Goal: Task Accomplishment & Management: Manage account settings

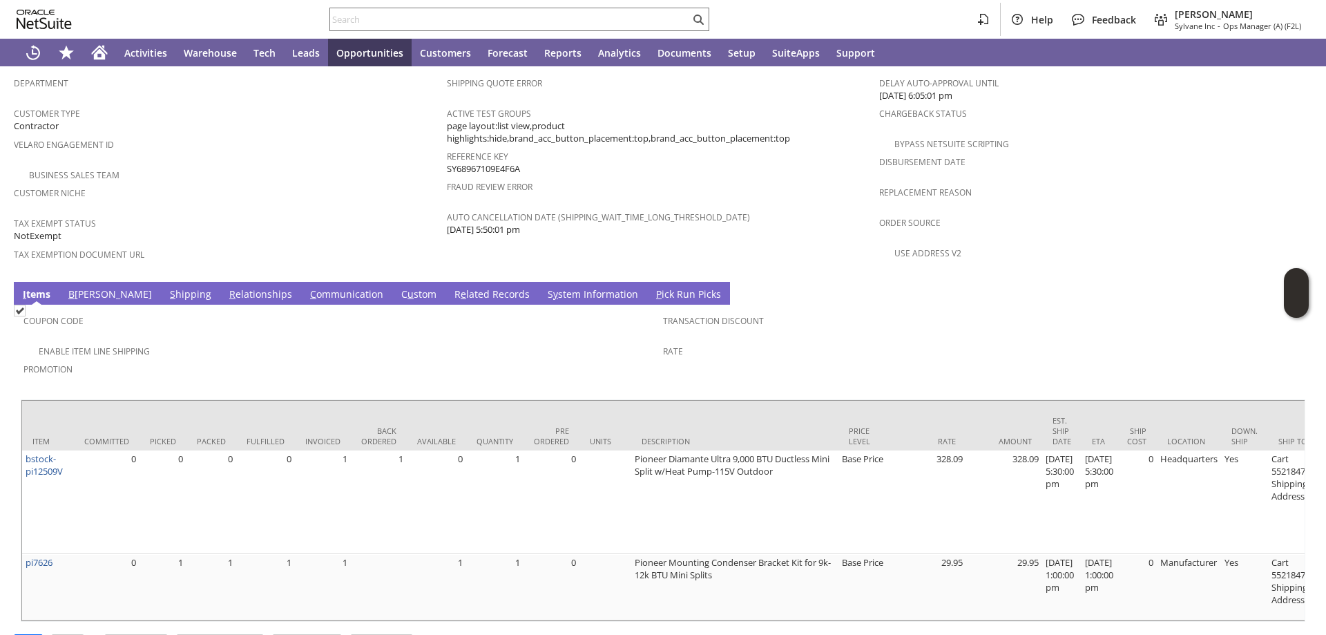
scroll to position [898, 0]
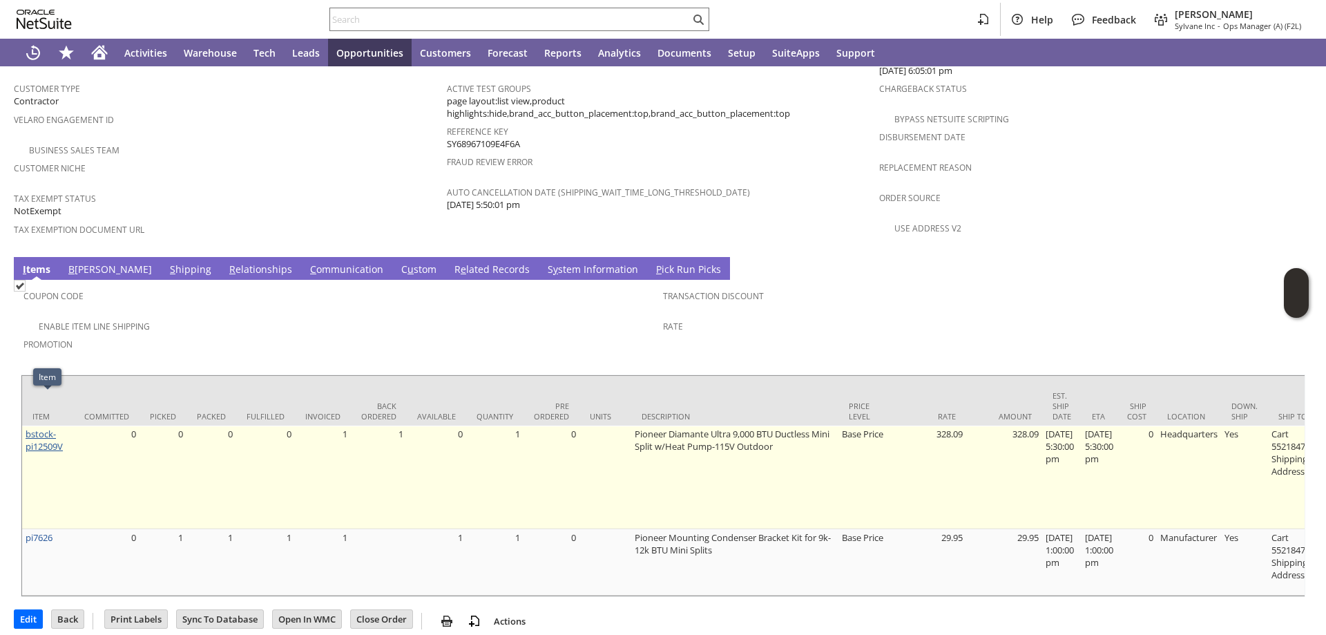
click at [37, 428] on link "bstock-pi12509V" at bounding box center [44, 440] width 37 height 25
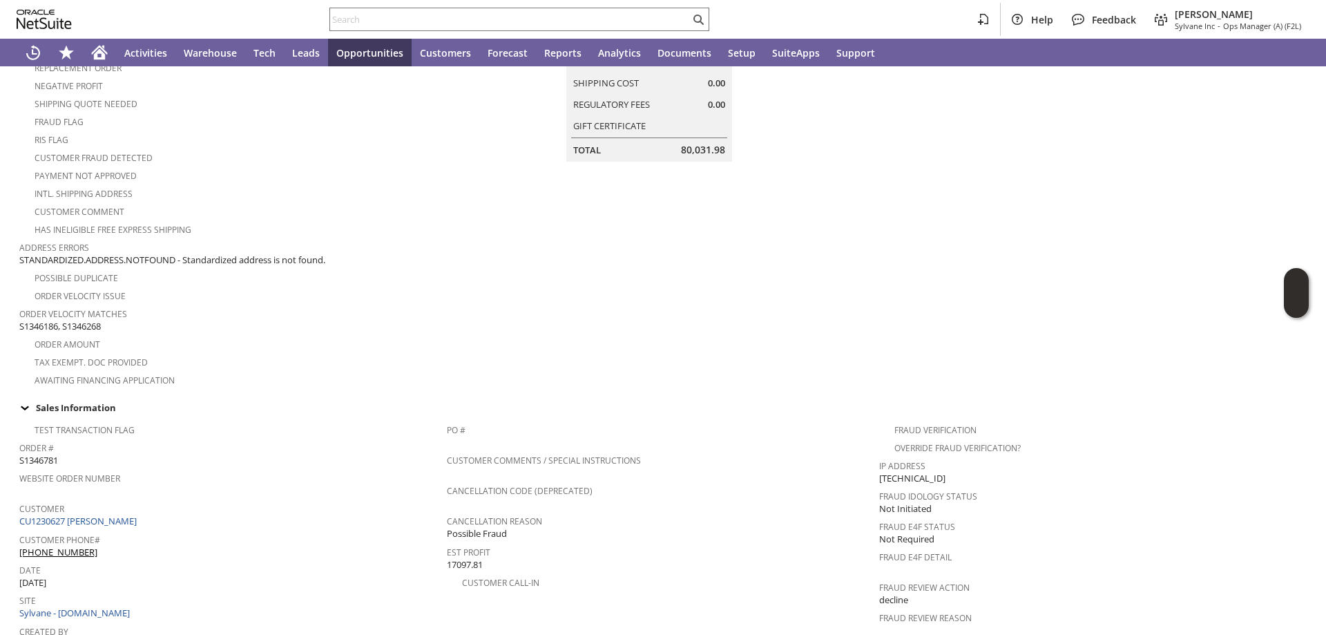
scroll to position [207, 0]
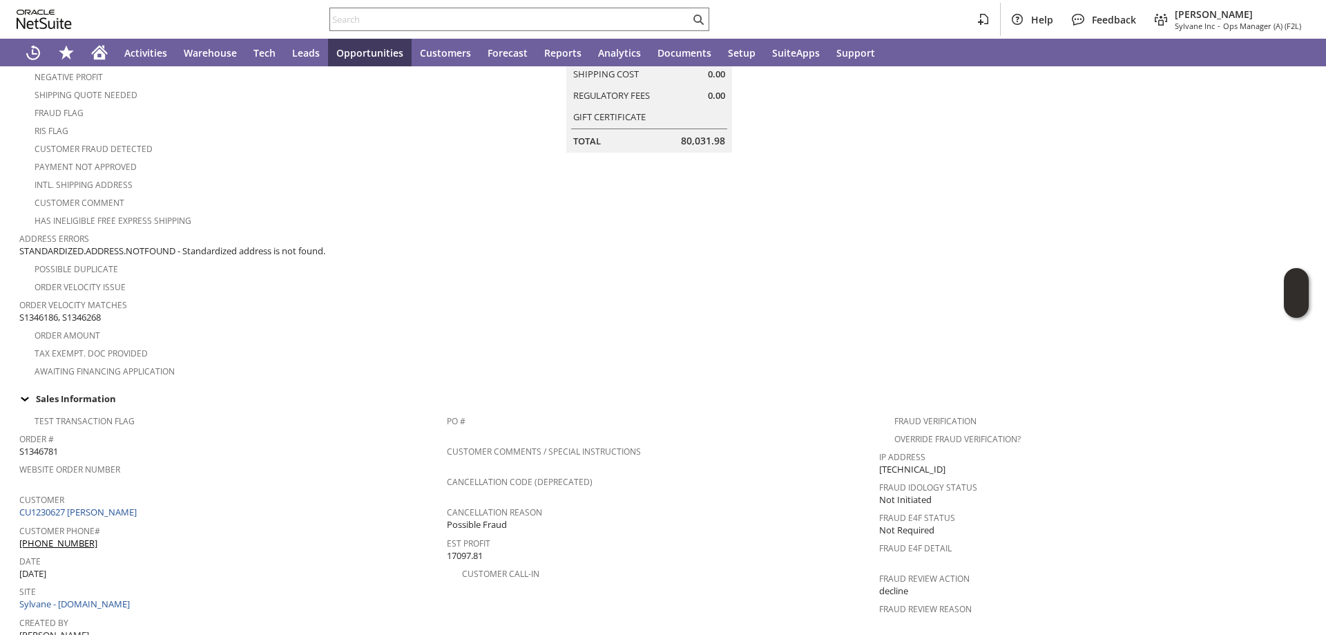
drag, startPoint x: 64, startPoint y: 439, endPoint x: 21, endPoint y: 439, distance: 42.8
click at [21, 439] on div "Order # S1346781" at bounding box center [229, 443] width 421 height 29
copy span "S1346781"
click at [387, 24] on input "text" at bounding box center [510, 19] width 360 height 17
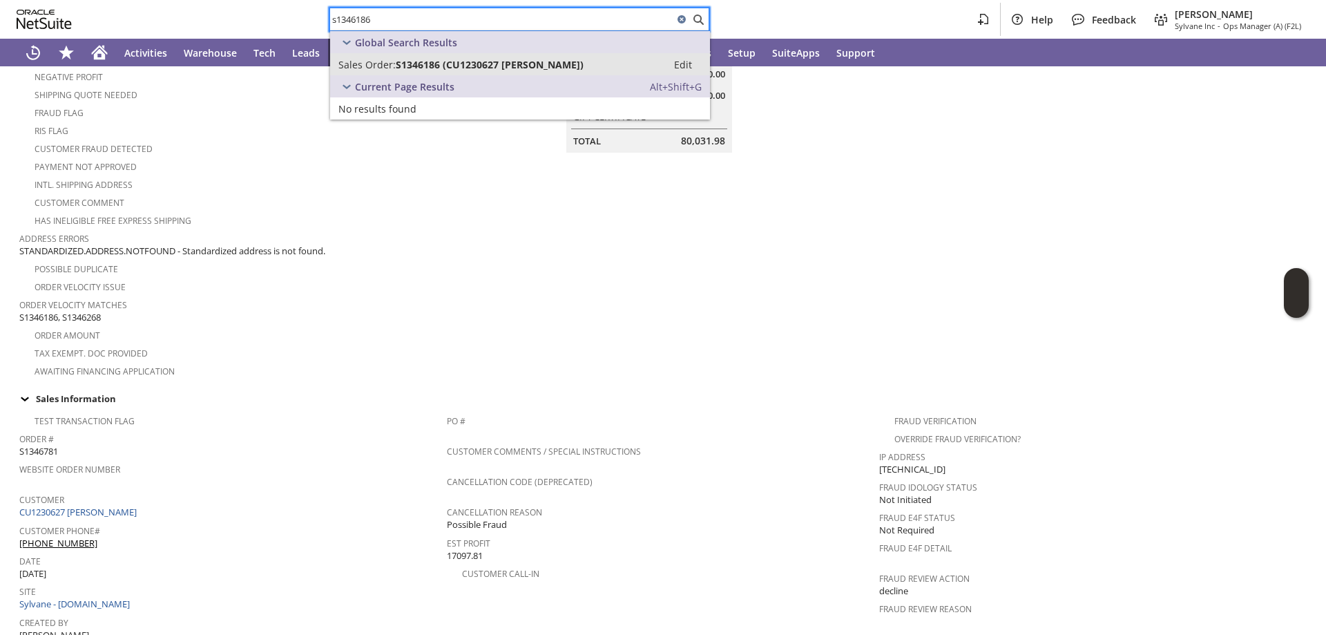
type input "s1346186"
click at [404, 66] on span "S1346186 (CU1230627 Will Bainbridge)" at bounding box center [490, 64] width 188 height 13
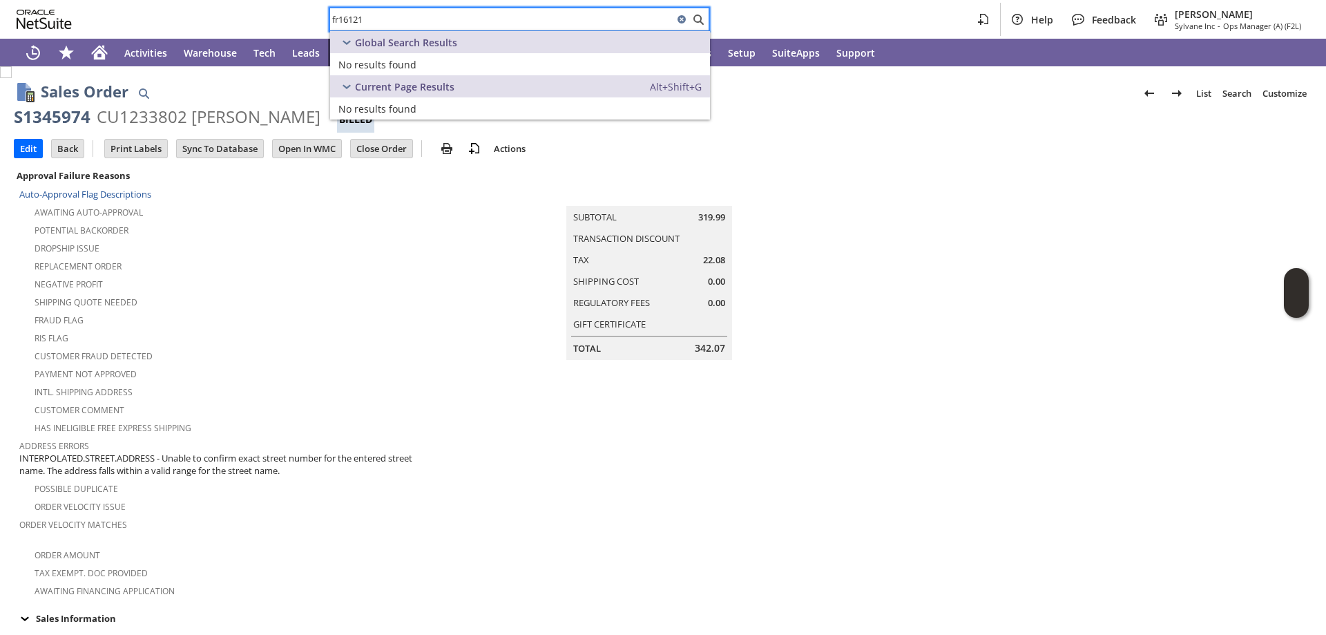
drag, startPoint x: 370, startPoint y: 20, endPoint x: 328, endPoint y: 19, distance: 41.4
click at [328, 19] on div "fr16121 Help Feedback Angela Gruchala Sylvane Inc - Ops Manager (A) (F2L)" at bounding box center [663, 19] width 1326 height 39
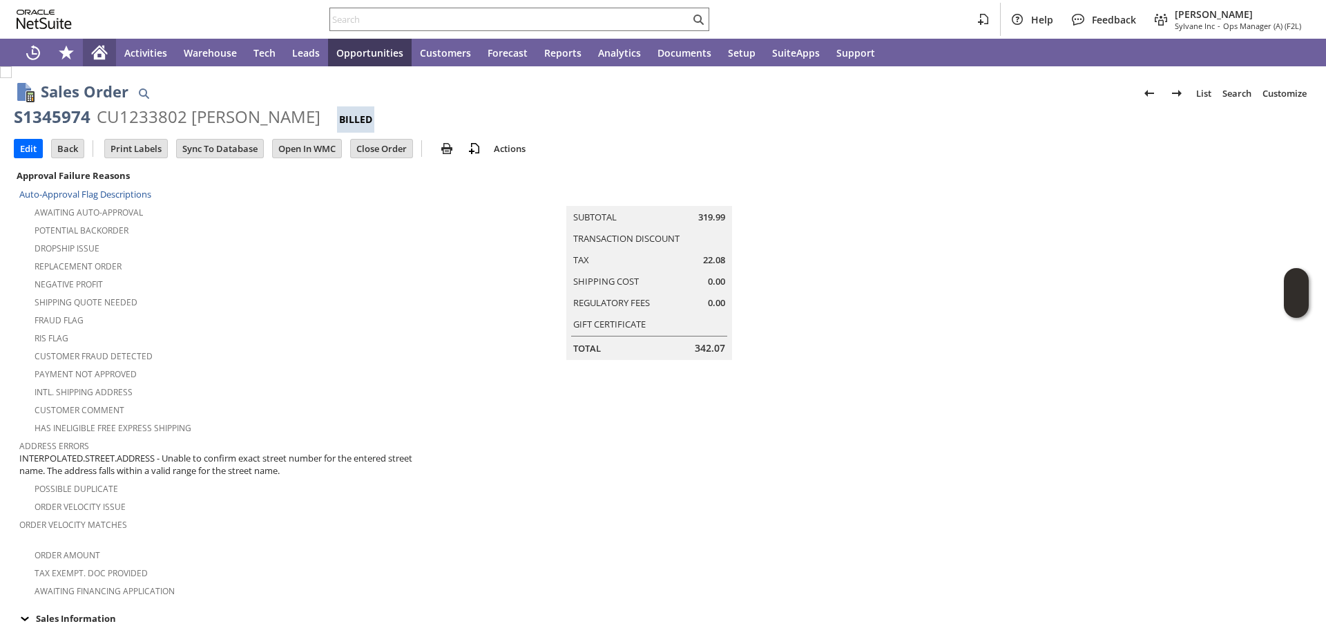
click at [100, 54] on icon "Home" at bounding box center [99, 54] width 11 height 10
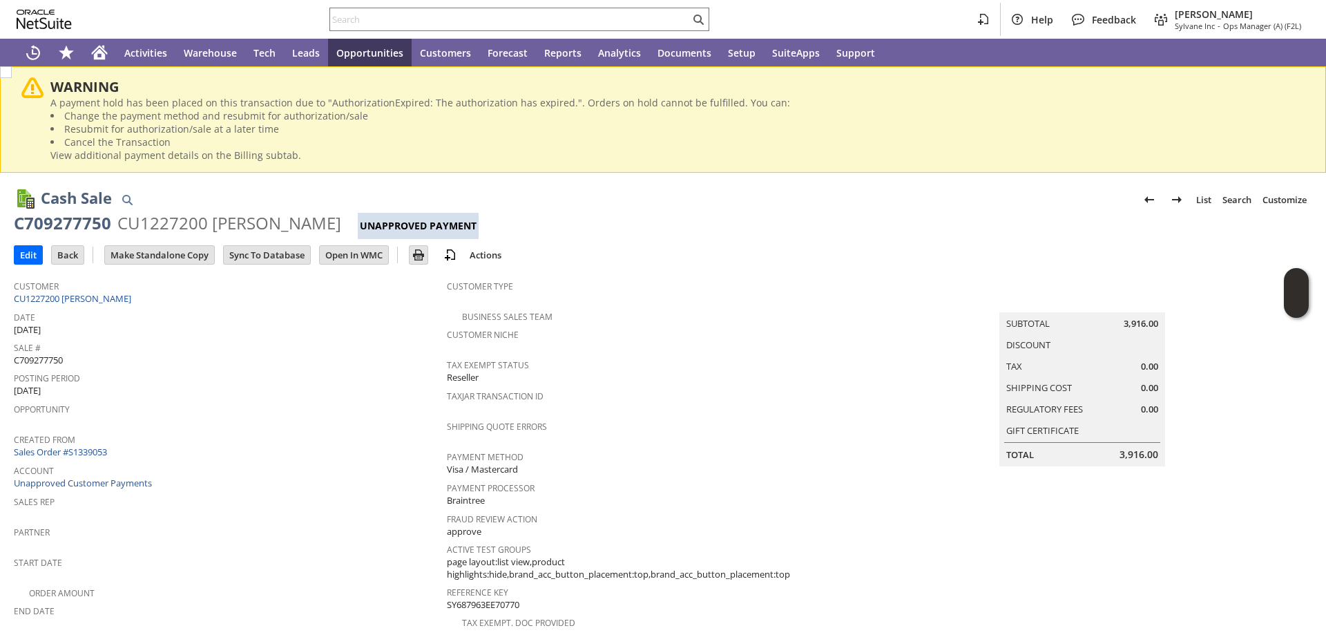
click at [40, 358] on span "C709277750" at bounding box center [38, 360] width 49 height 13
copy span "C709277750"
click at [23, 252] on input "Edit" at bounding box center [29, 255] width 28 height 18
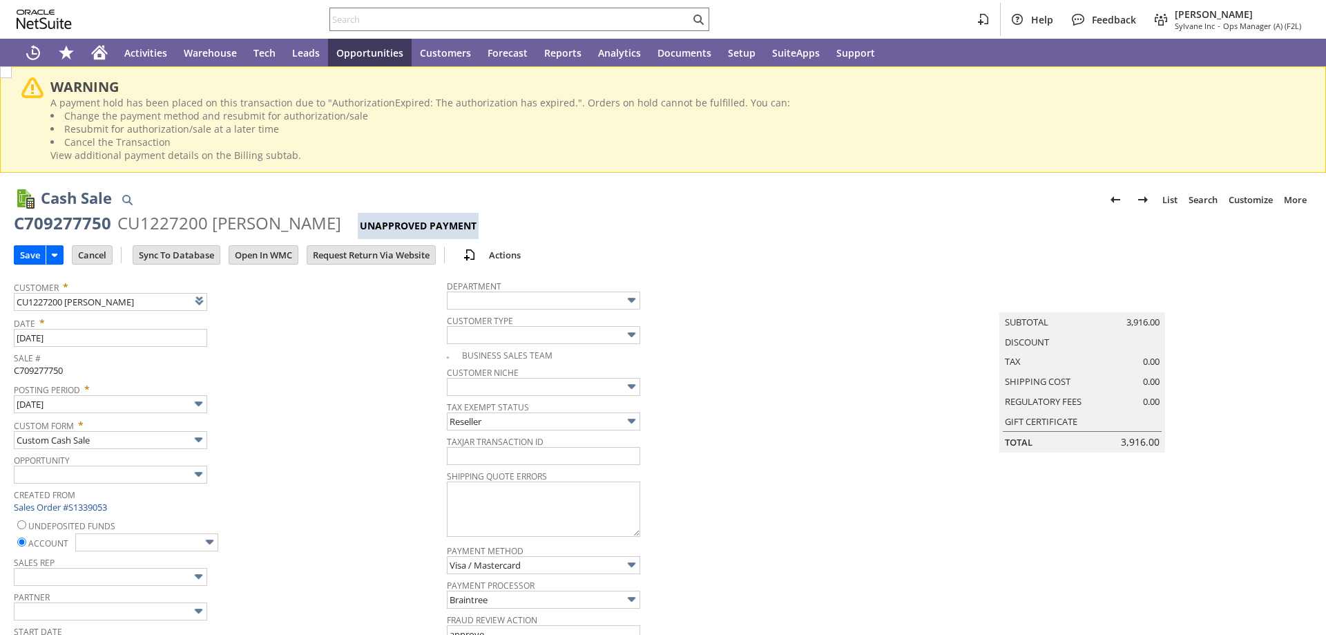
type input "Add"
type input "Copy Previous"
click at [486, 461] on input "text" at bounding box center [543, 456] width 193 height 18
paste input "C709277750"
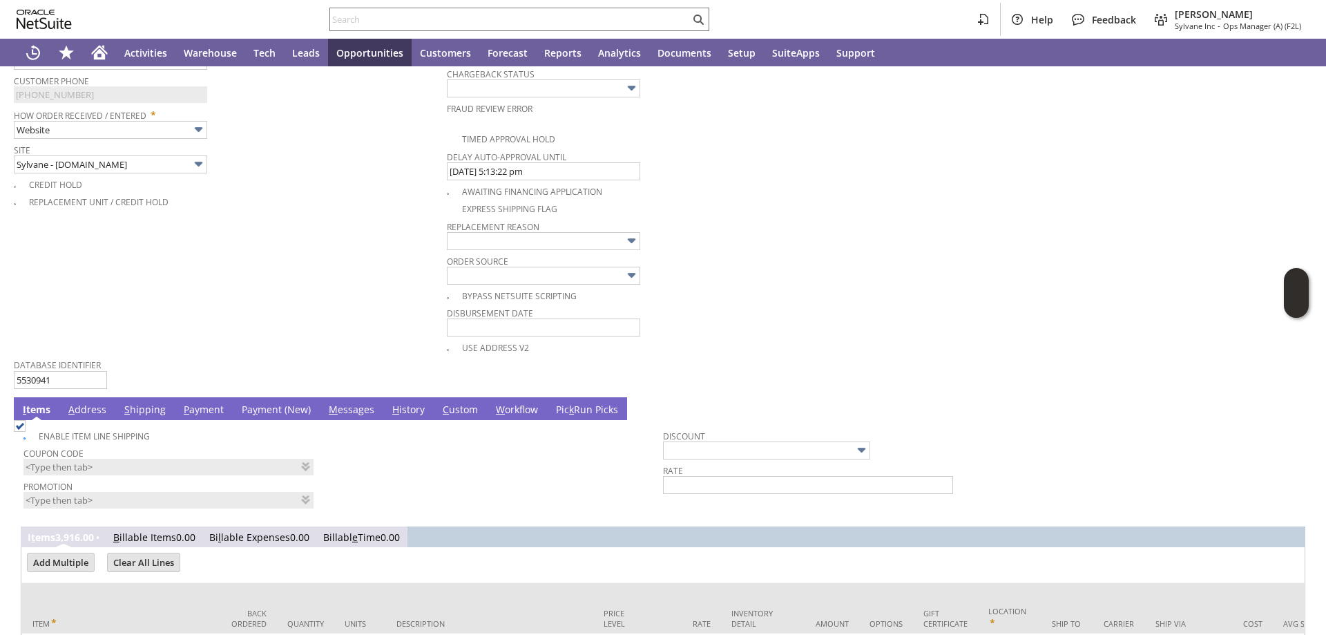
scroll to position [898, 0]
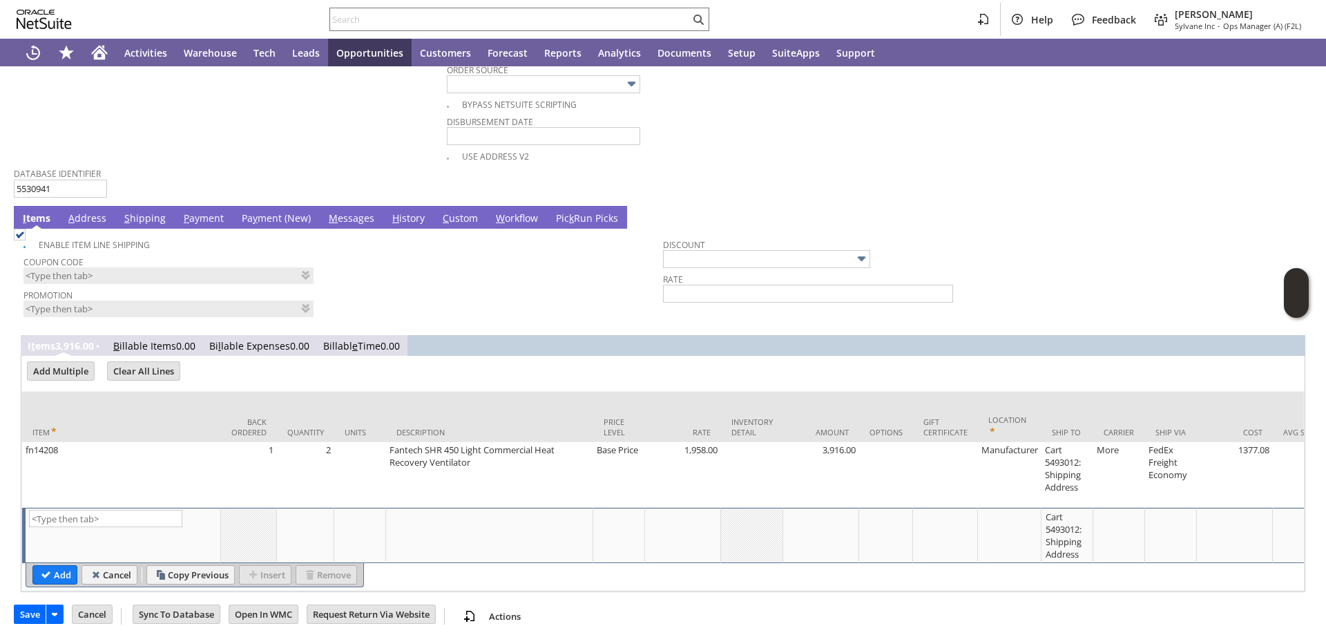
type input "C709277750"
click at [267, 218] on link "Pa y ment (New)" at bounding box center [276, 218] width 76 height 15
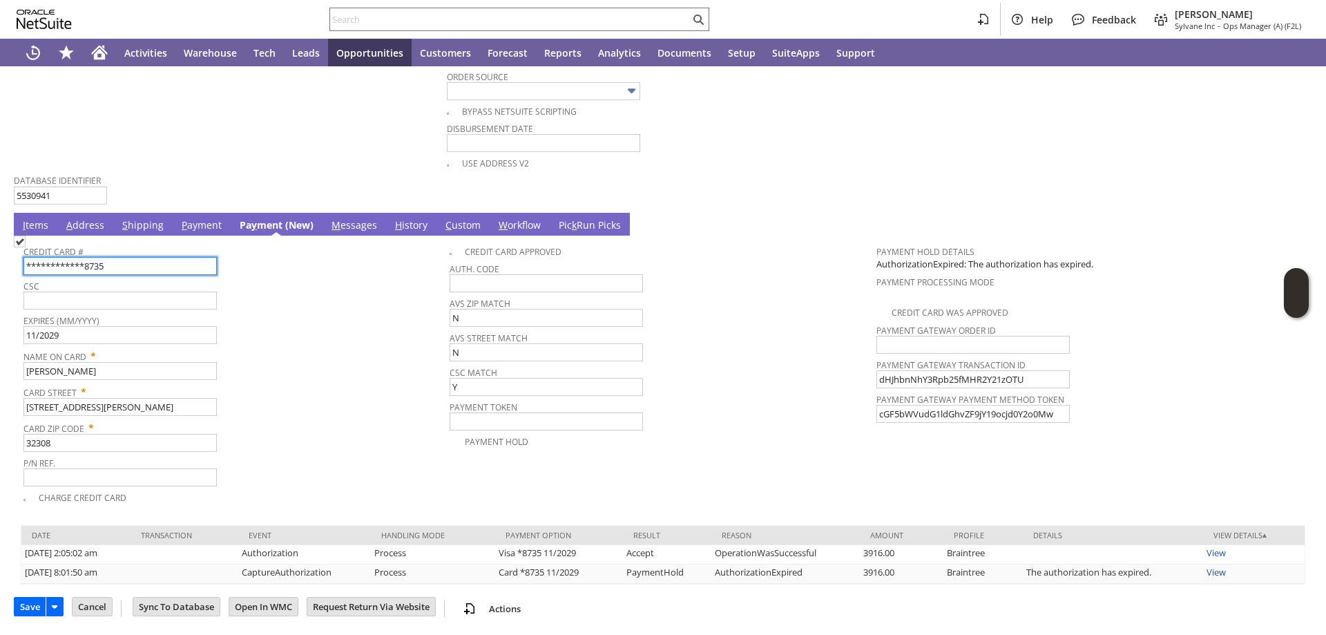
scroll to position [892, 0]
click at [202, 224] on link "P ayment" at bounding box center [201, 225] width 47 height 15
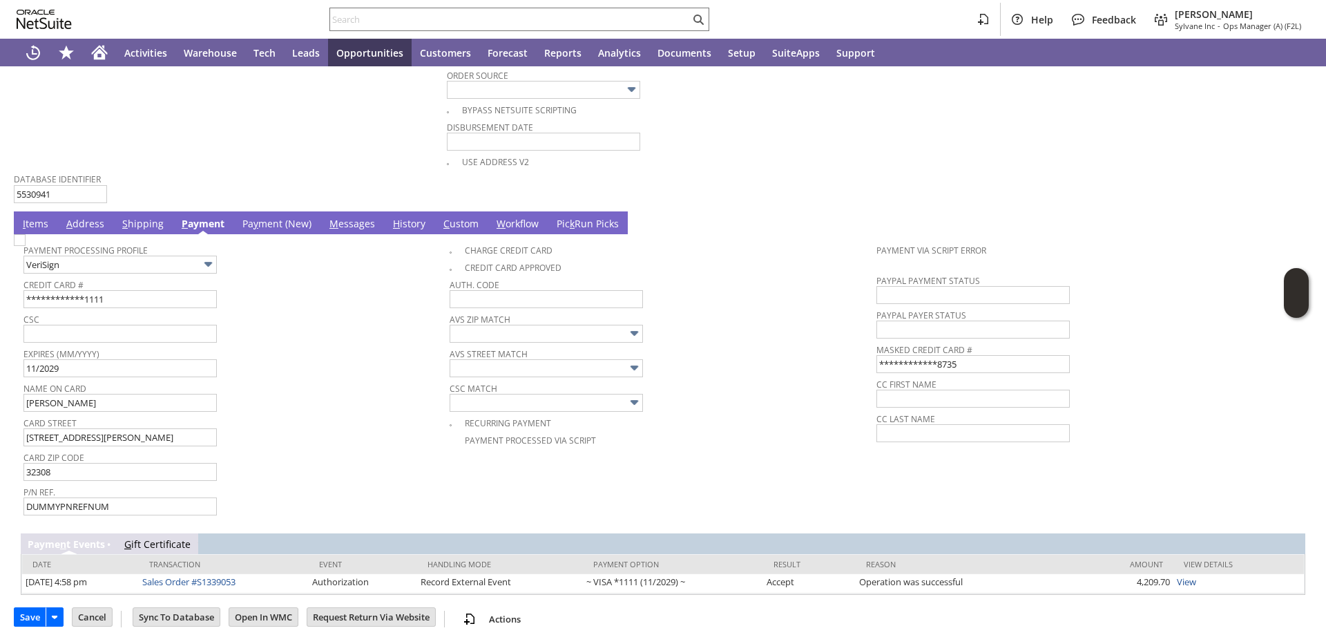
click at [278, 225] on link "Pa y ment (New)" at bounding box center [277, 224] width 76 height 15
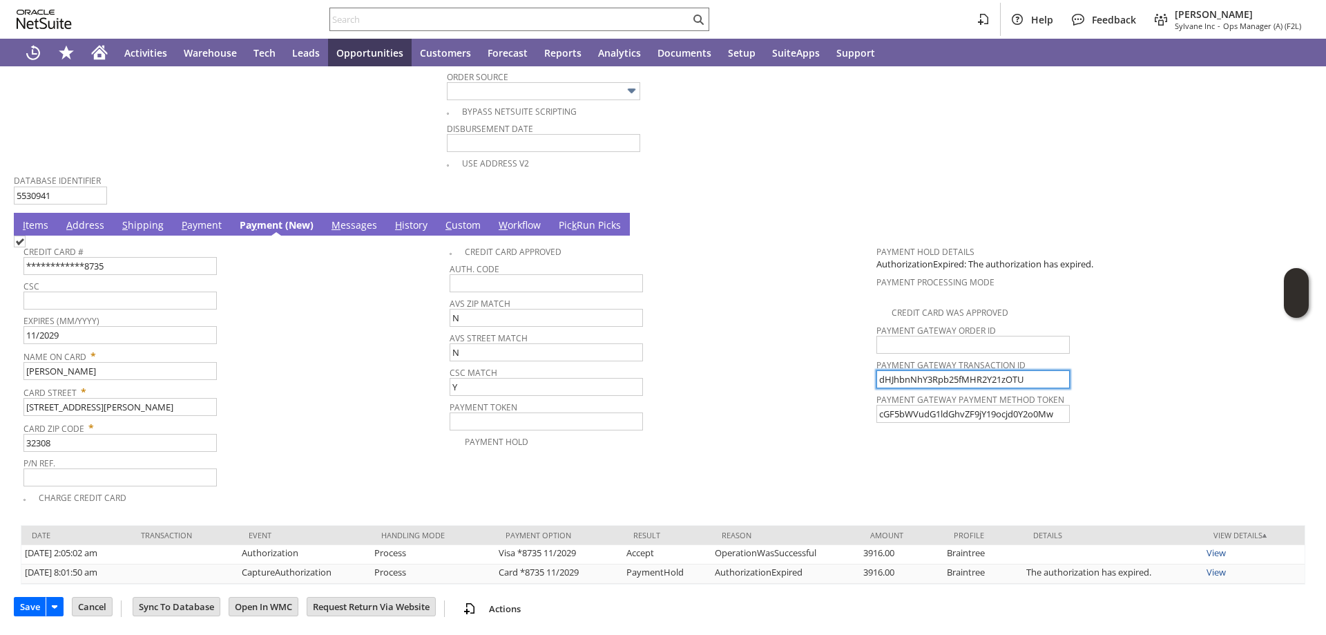
drag, startPoint x: 1024, startPoint y: 380, endPoint x: 820, endPoint y: 374, distance: 204.5
click at [822, 375] on tr "**********" at bounding box center [662, 371] width 1279 height 267
click at [26, 247] on img at bounding box center [20, 242] width 12 height 12
checkbox input "true"
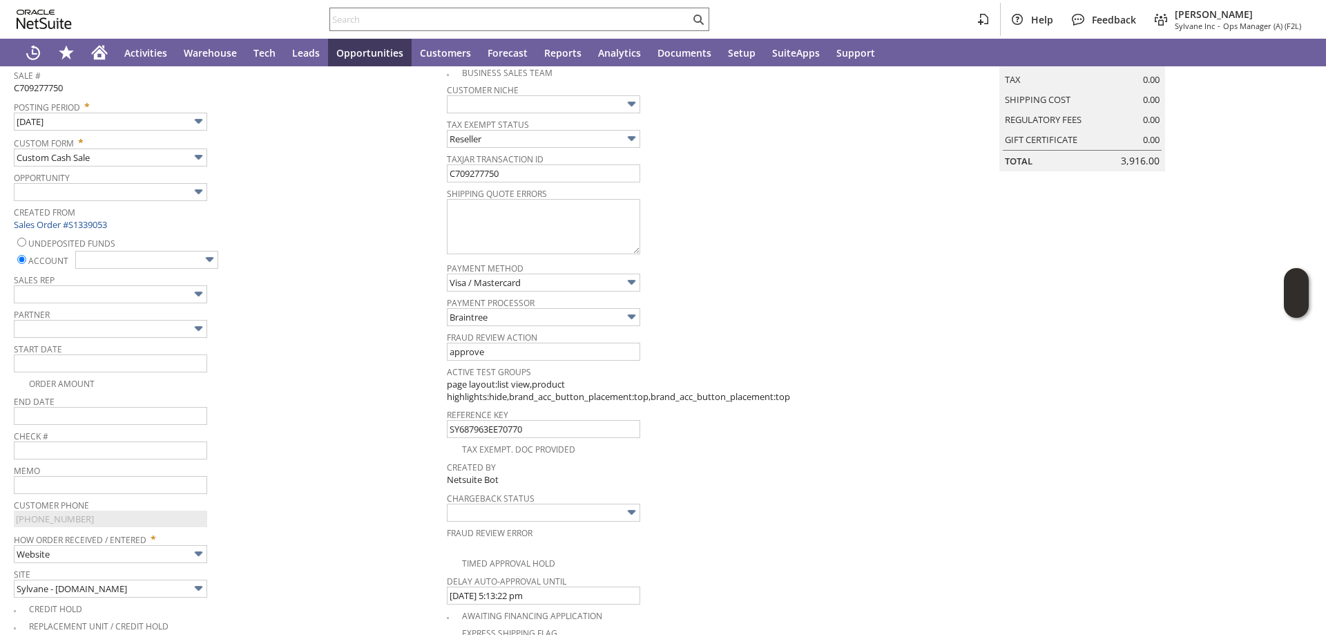
scroll to position [133, 0]
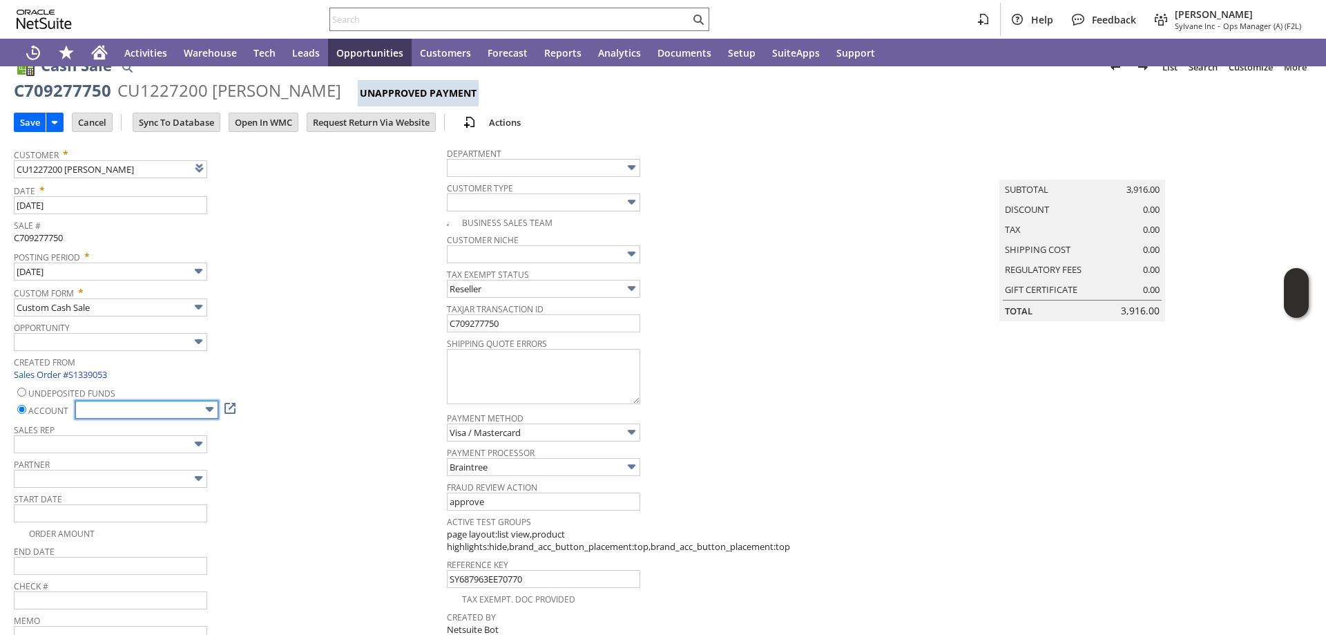
click at [169, 405] on input "text" at bounding box center [146, 410] width 143 height 18
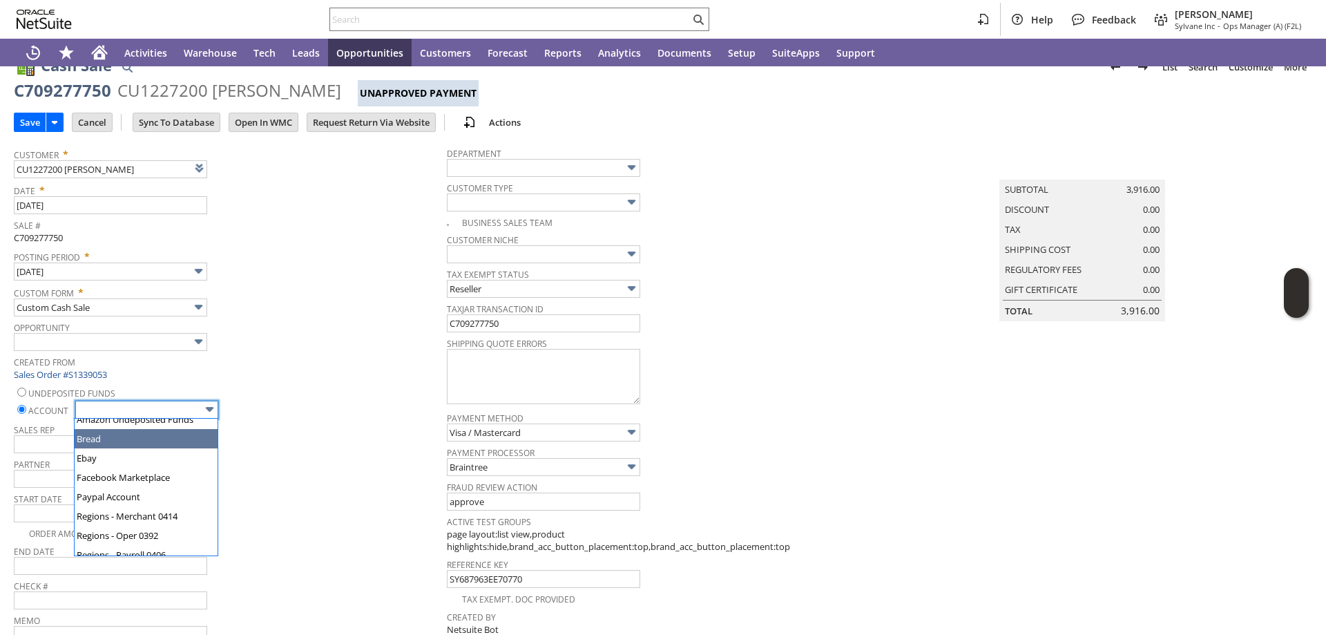
scroll to position [69, 0]
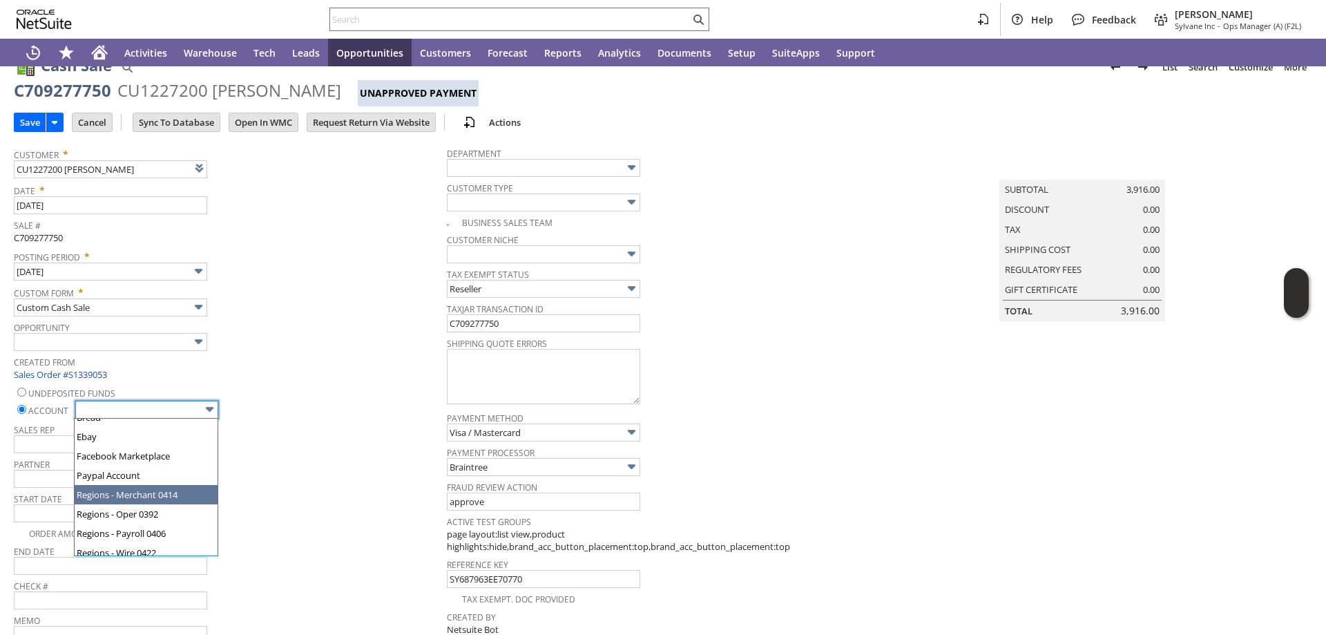
type input "Regions - Merchant 0414"
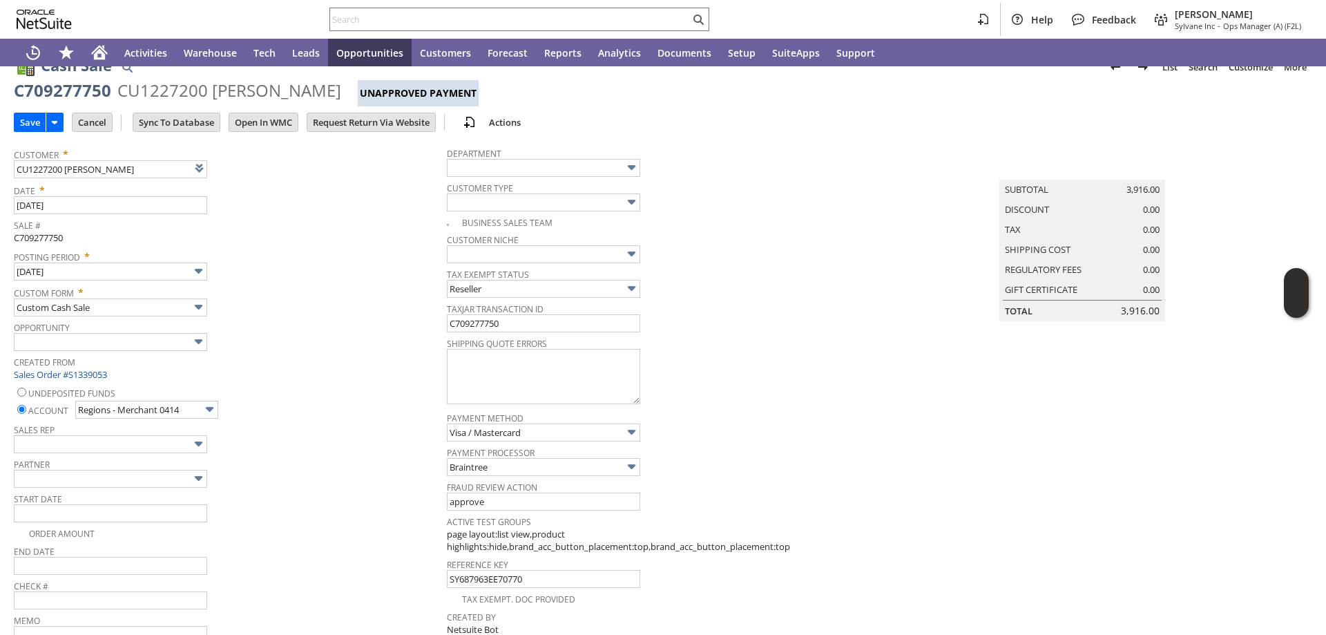
click at [298, 463] on span "Partner" at bounding box center [227, 461] width 426 height 15
click at [35, 122] on input "Save" at bounding box center [30, 122] width 31 height 18
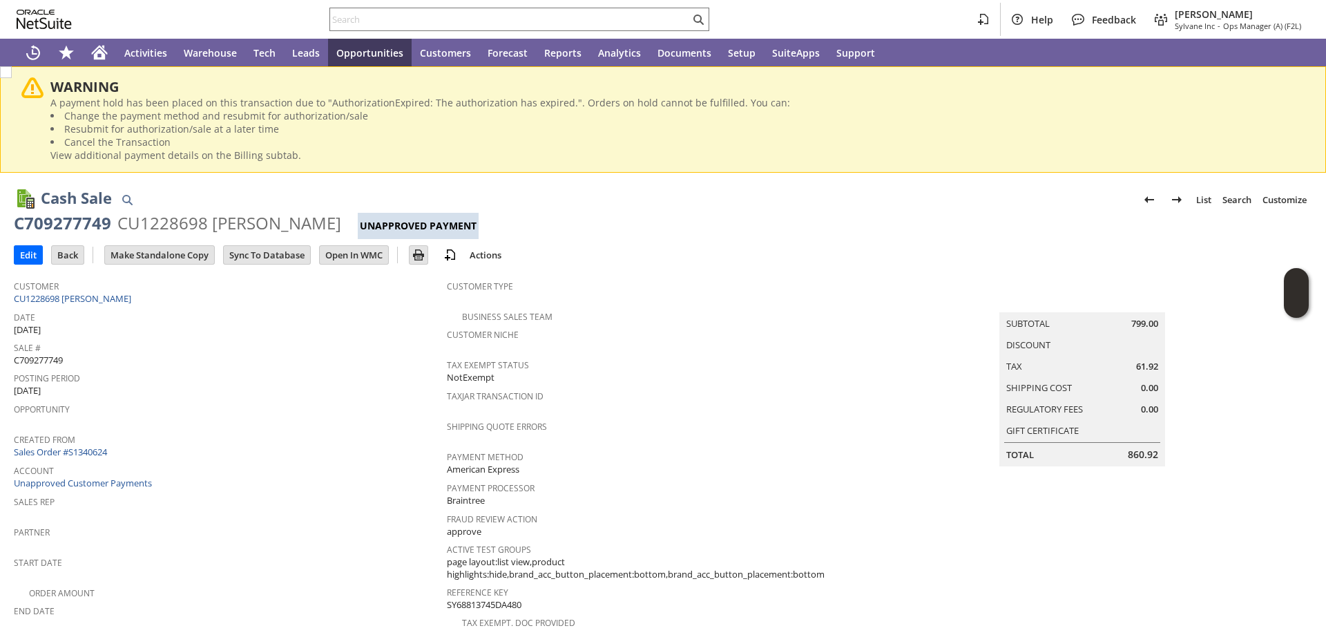
click at [48, 357] on span "C709277749" at bounding box center [38, 360] width 49 height 13
copy span "C709277749"
click at [26, 253] on input "Edit" at bounding box center [29, 255] width 28 height 18
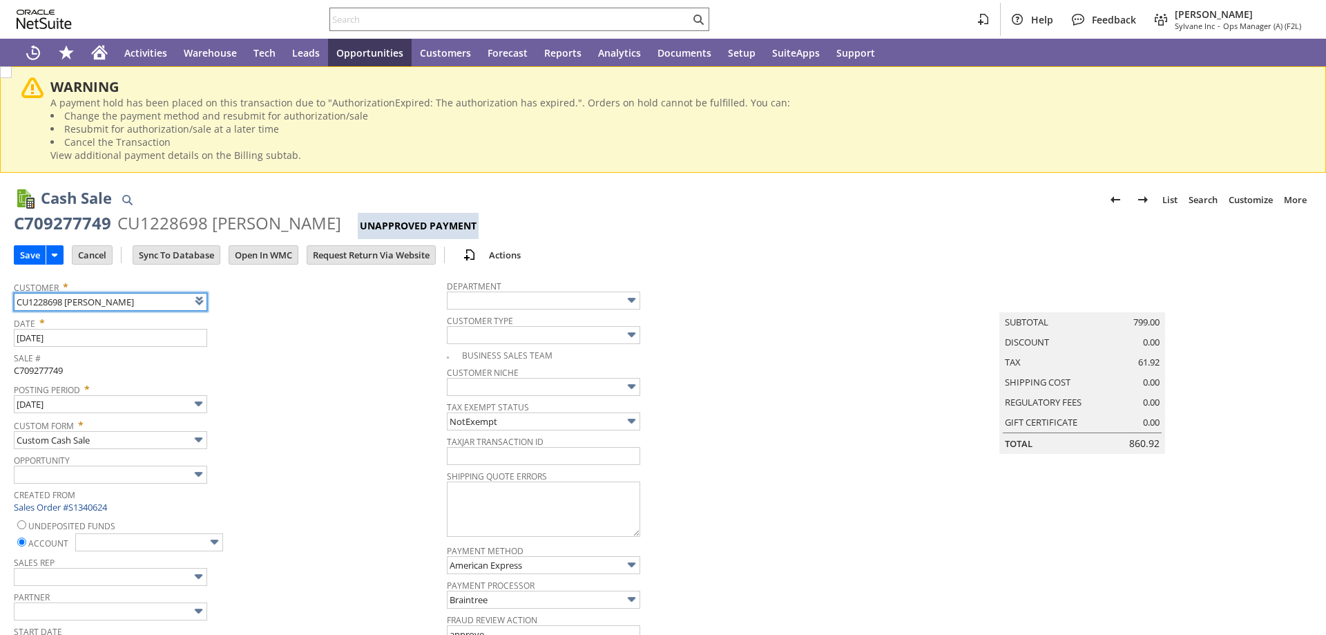
scroll to position [207, 0]
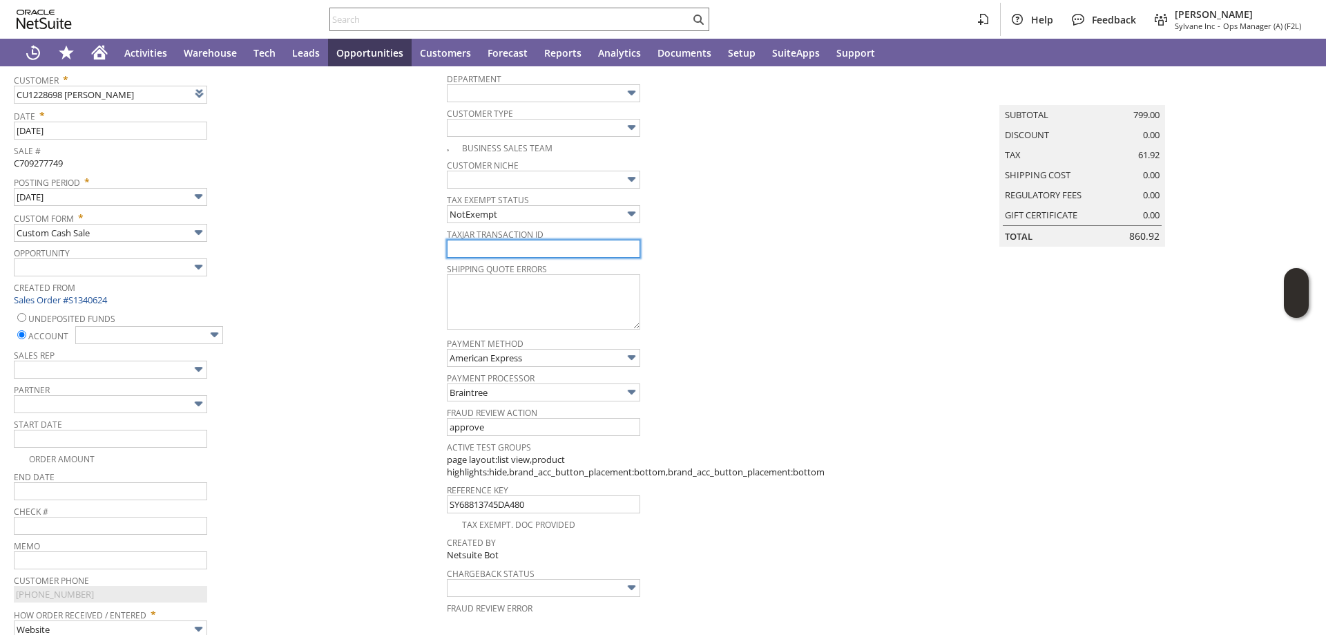
click at [490, 249] on input "text" at bounding box center [543, 249] width 193 height 18
paste input "C709277749"
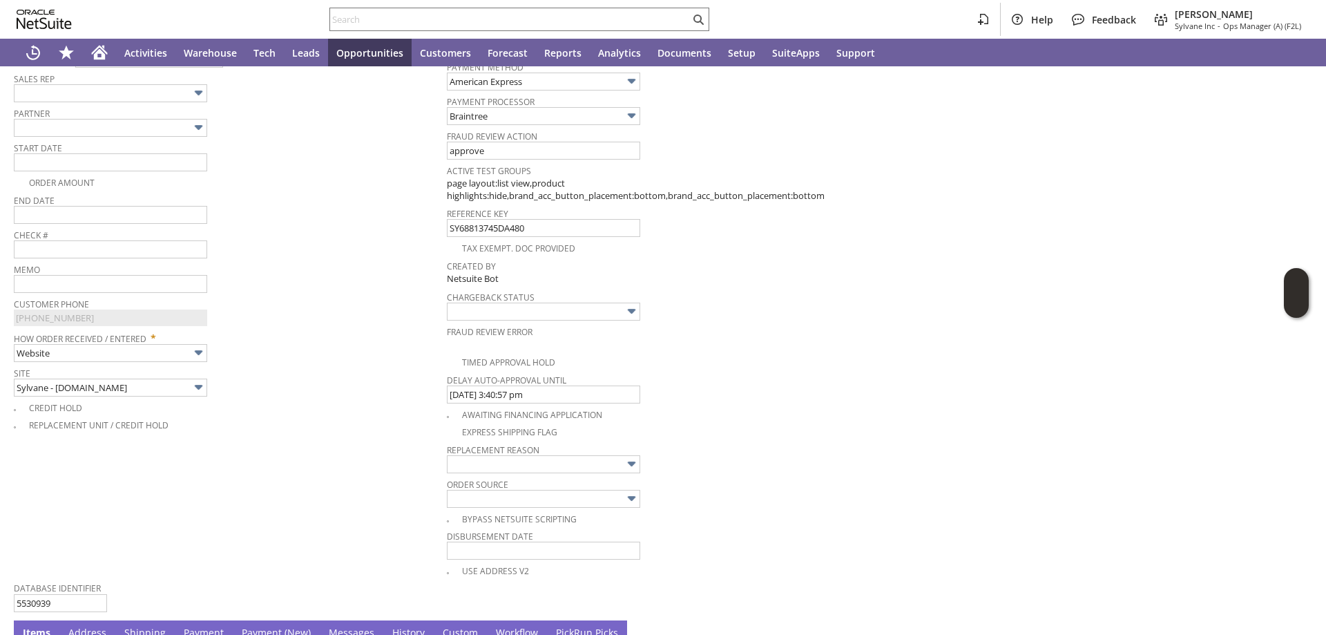
scroll to position [760, 0]
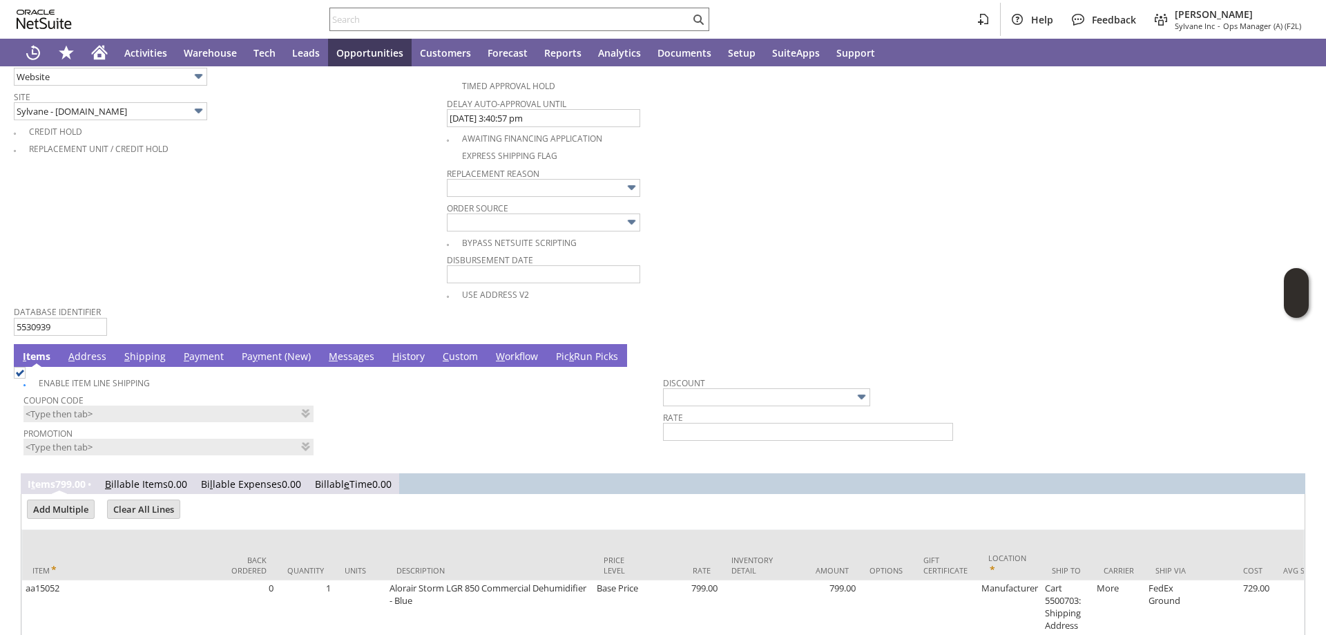
type input "C709277749"
click at [264, 360] on link "Pa y ment (New)" at bounding box center [276, 356] width 76 height 15
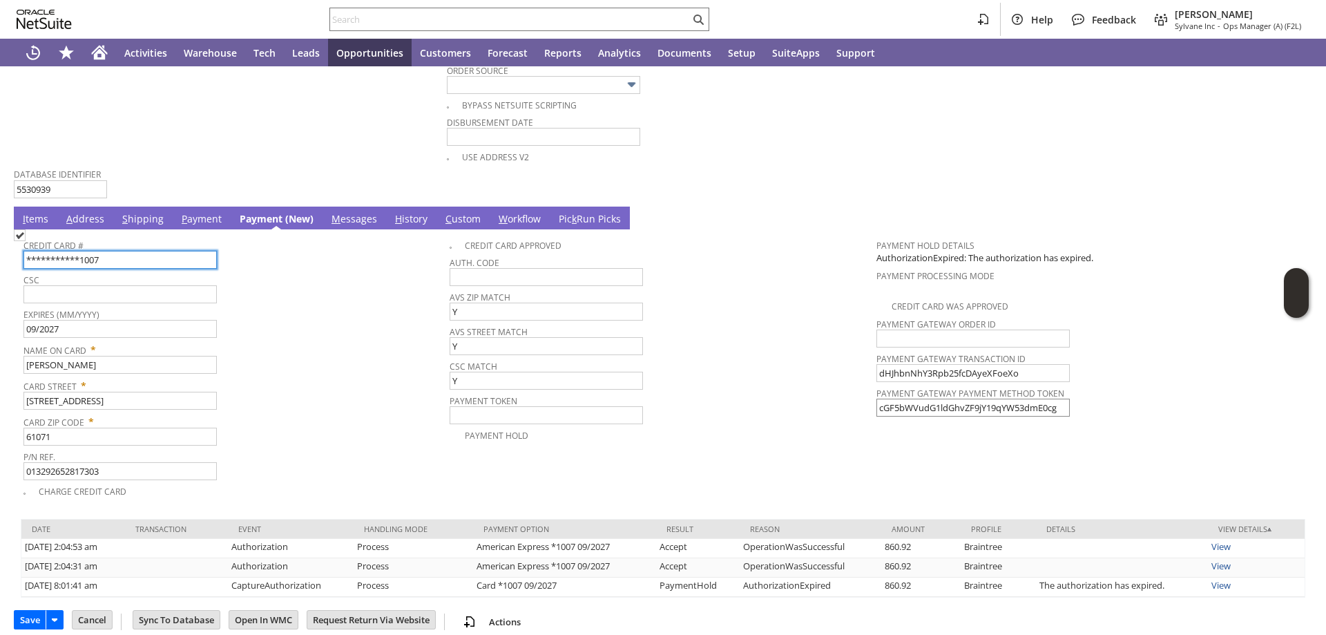
scroll to position [898, 0]
drag, startPoint x: 1021, startPoint y: 374, endPoint x: 767, endPoint y: 364, distance: 254.3
click at [767, 364] on tr "**********" at bounding box center [662, 364] width 1279 height 267
click at [26, 240] on img at bounding box center [20, 235] width 12 height 12
checkbox input "true"
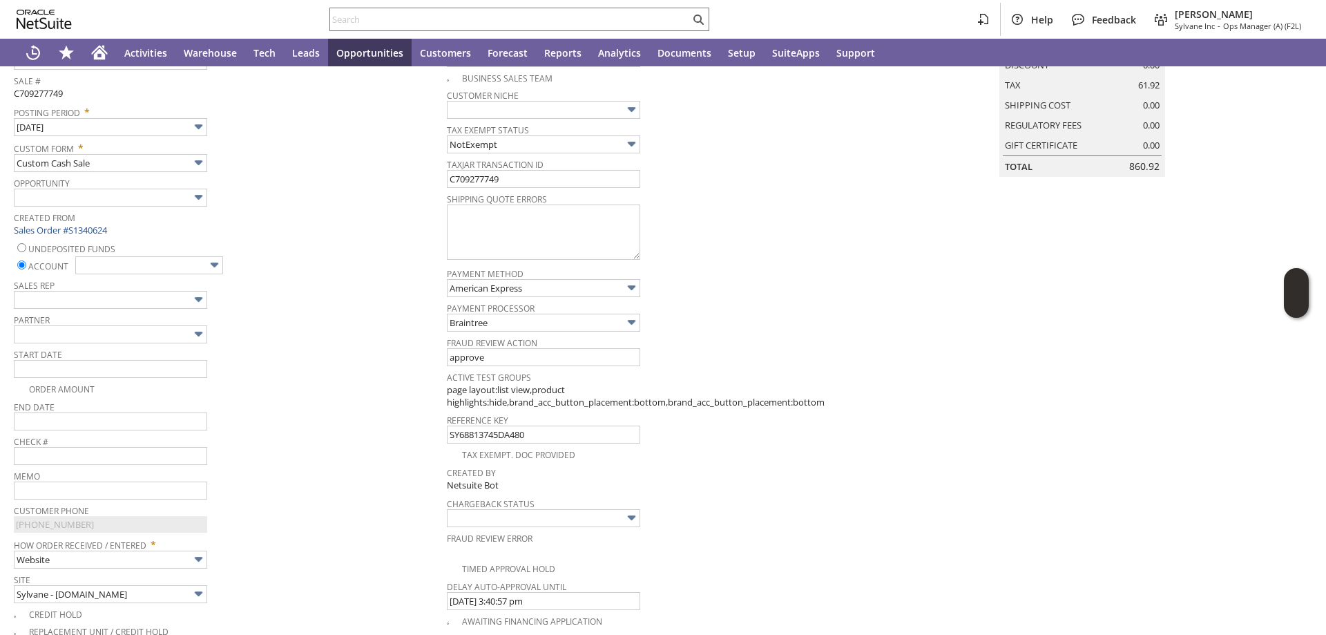
scroll to position [276, 0]
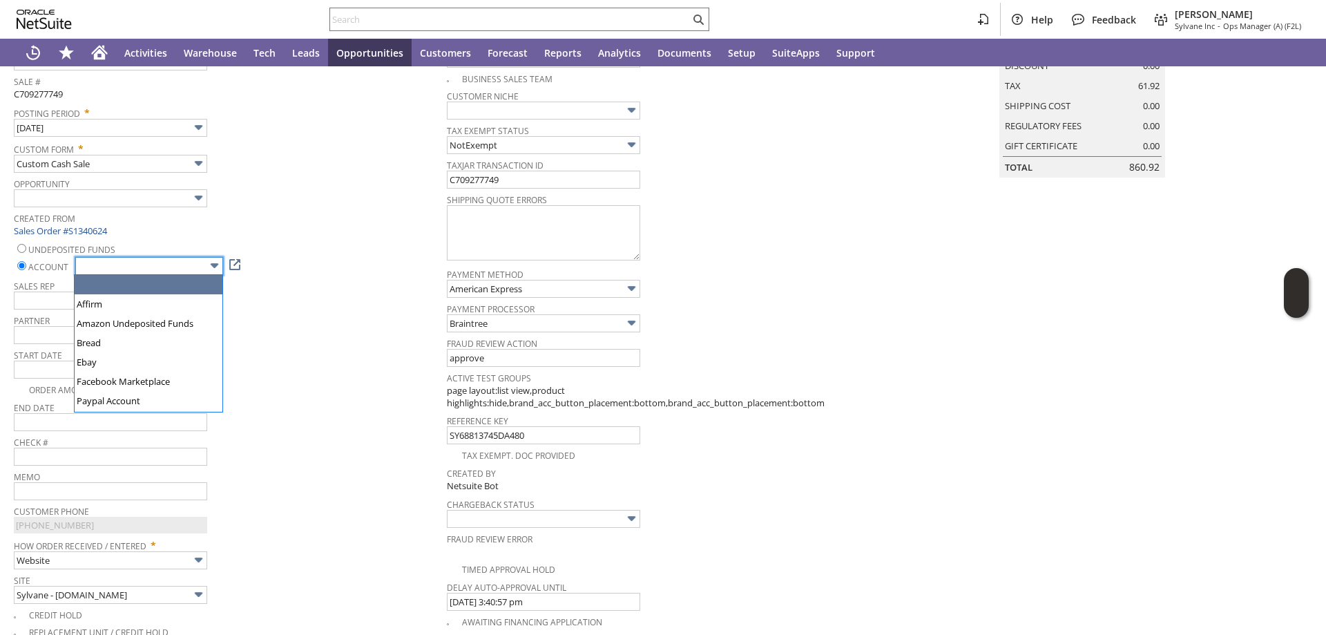
click at [163, 263] on input "text" at bounding box center [149, 266] width 148 height 18
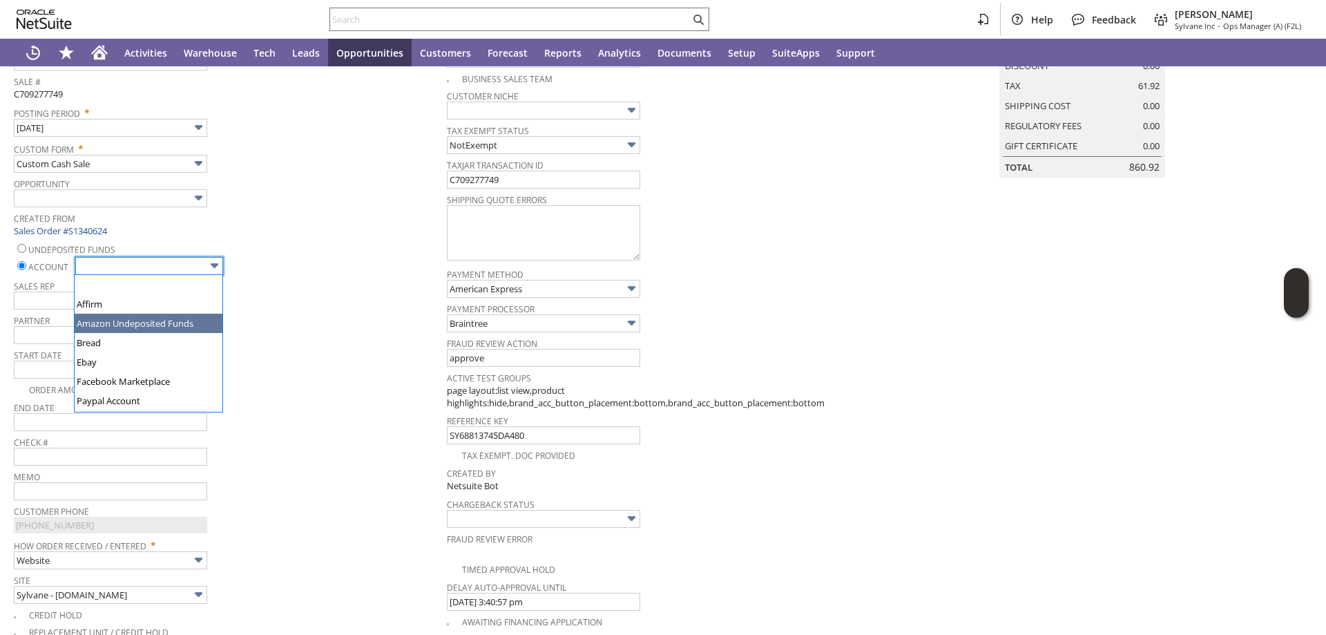
scroll to position [69, 0]
drag, startPoint x: 162, startPoint y: 349, endPoint x: 311, endPoint y: 363, distance: 149.1
type input "Regions - Merchant 0414"
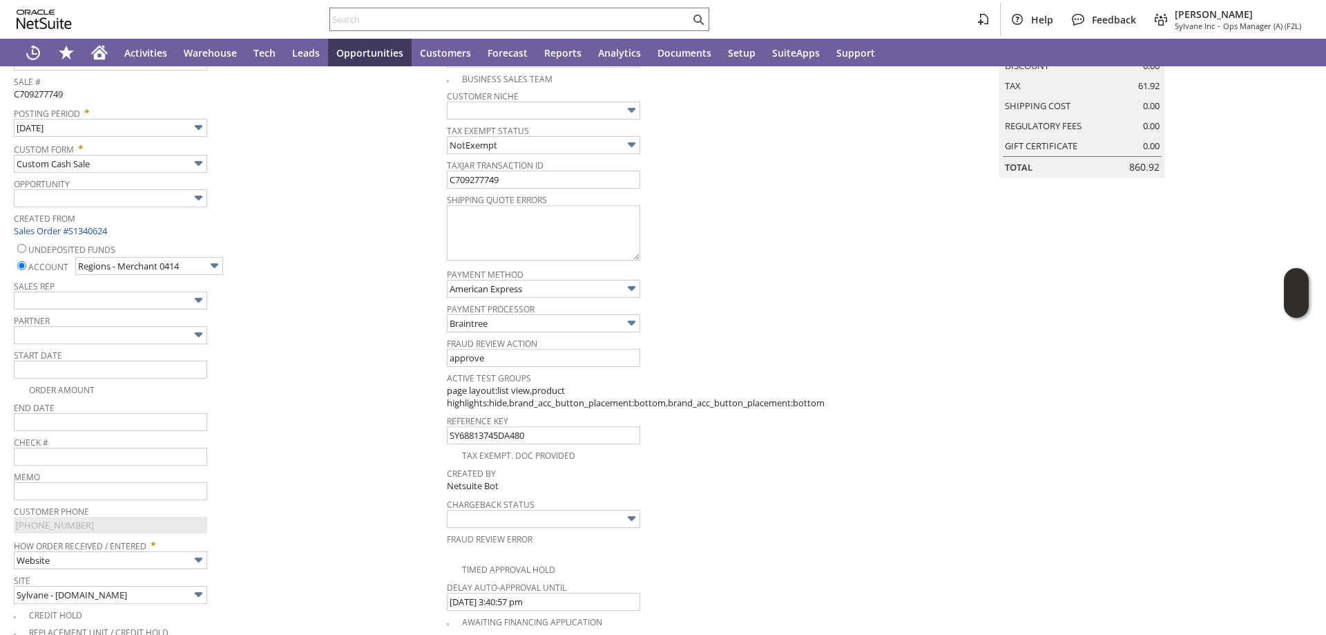
click at [320, 364] on div "Start Date" at bounding box center [227, 361] width 426 height 33
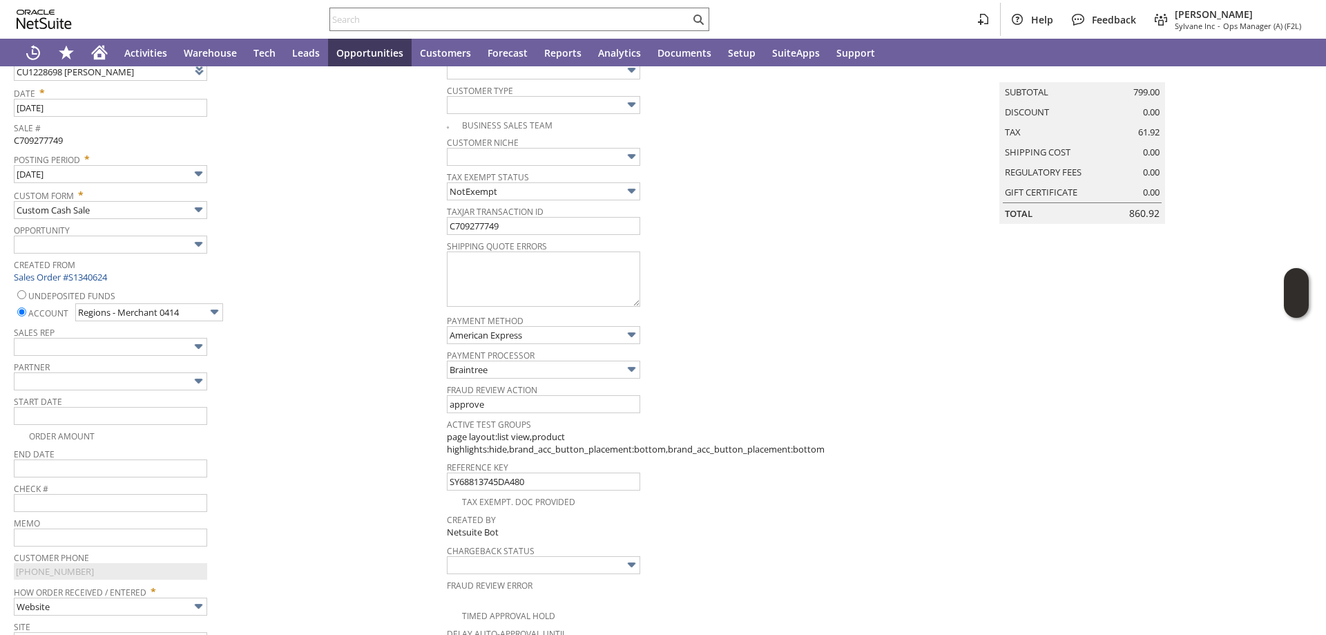
scroll to position [138, 0]
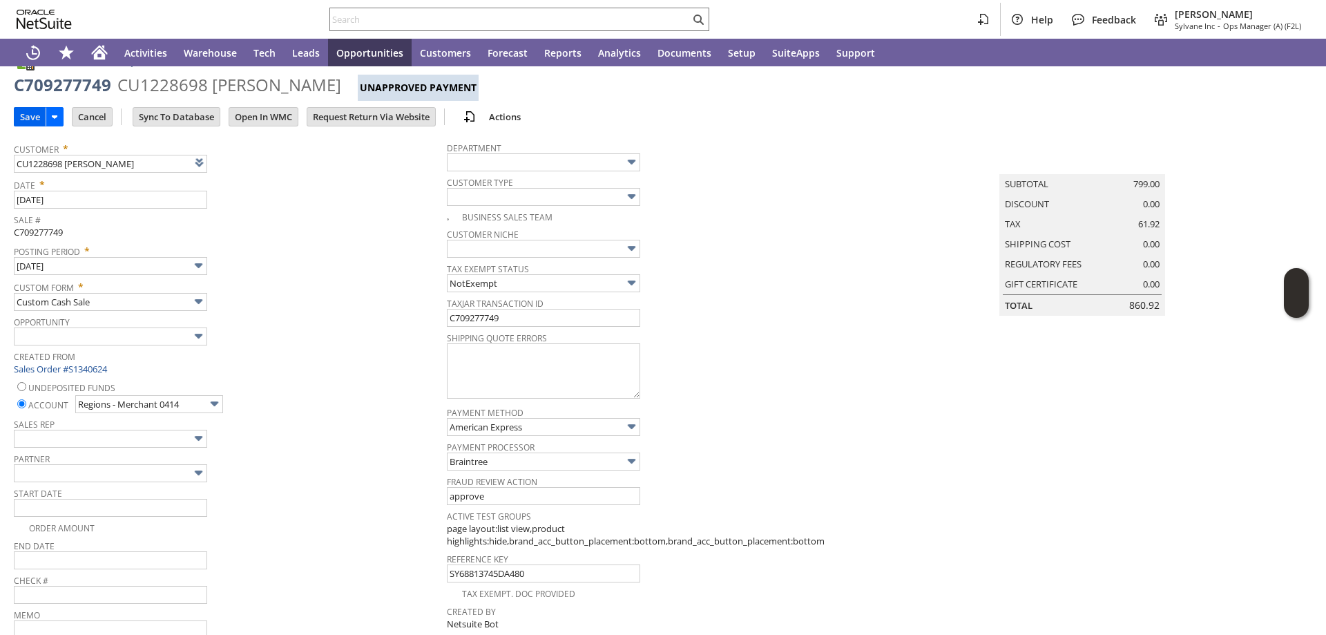
click at [26, 113] on input "Save" at bounding box center [30, 117] width 31 height 18
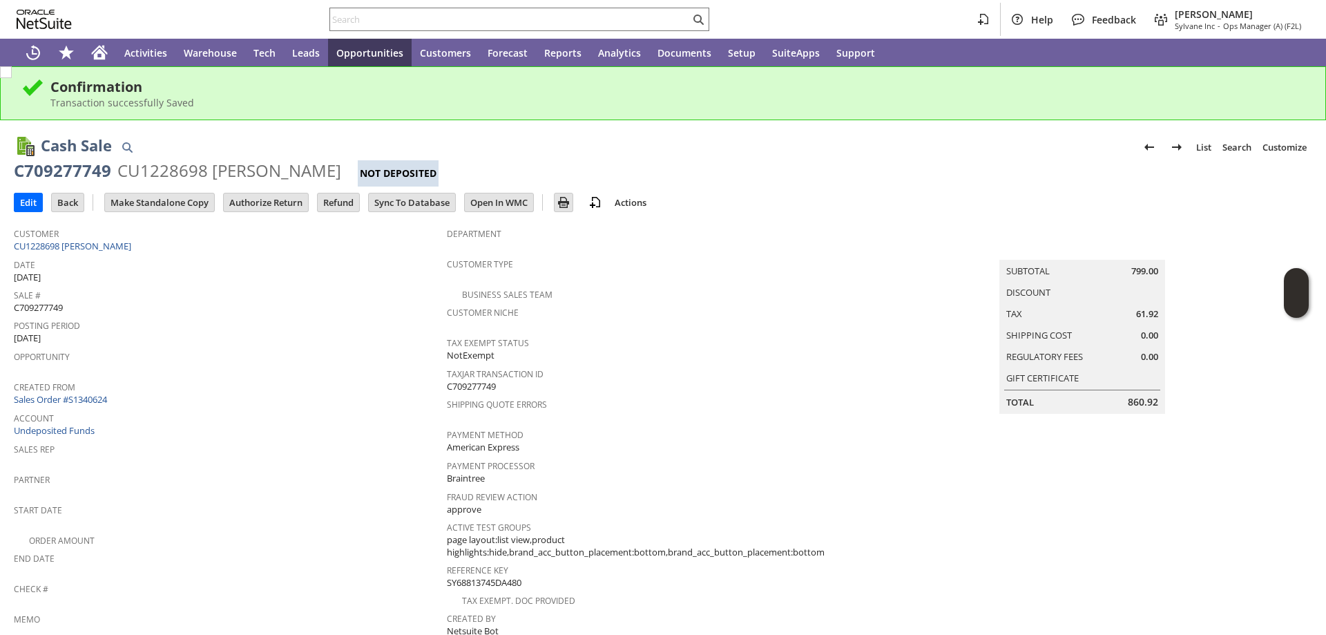
click at [582, 104] on div "Transaction successfully Saved" at bounding box center [677, 102] width 1254 height 13
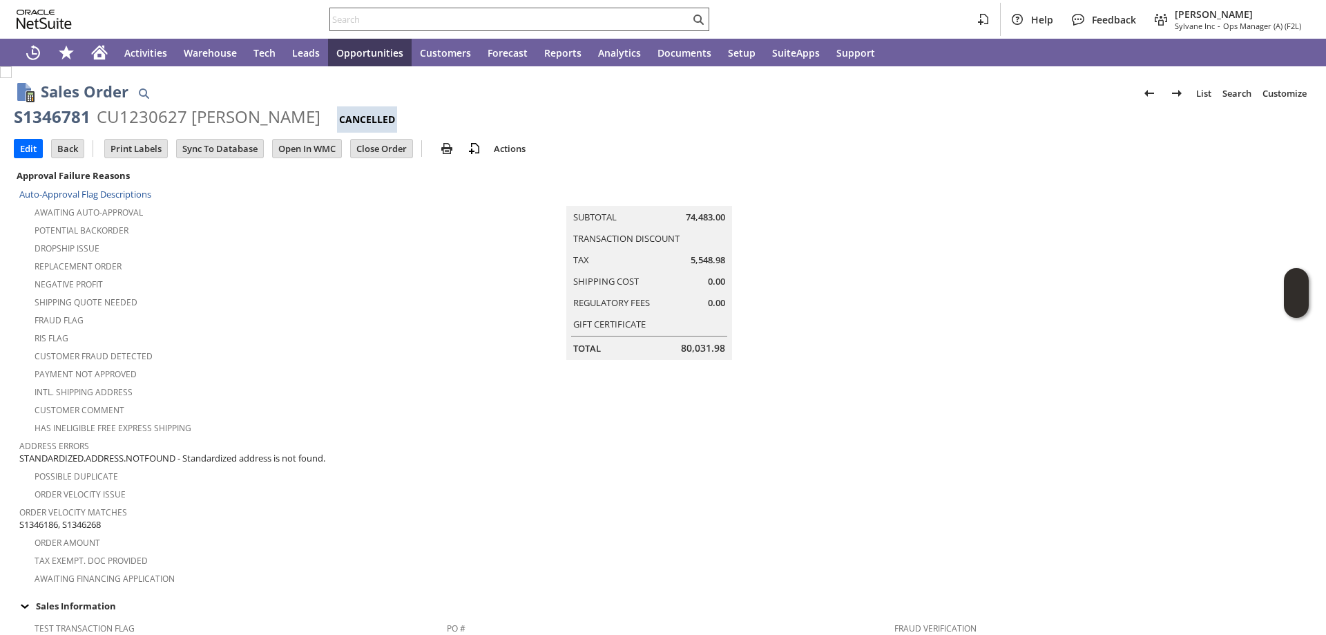
click at [378, 18] on input "text" at bounding box center [510, 19] width 360 height 17
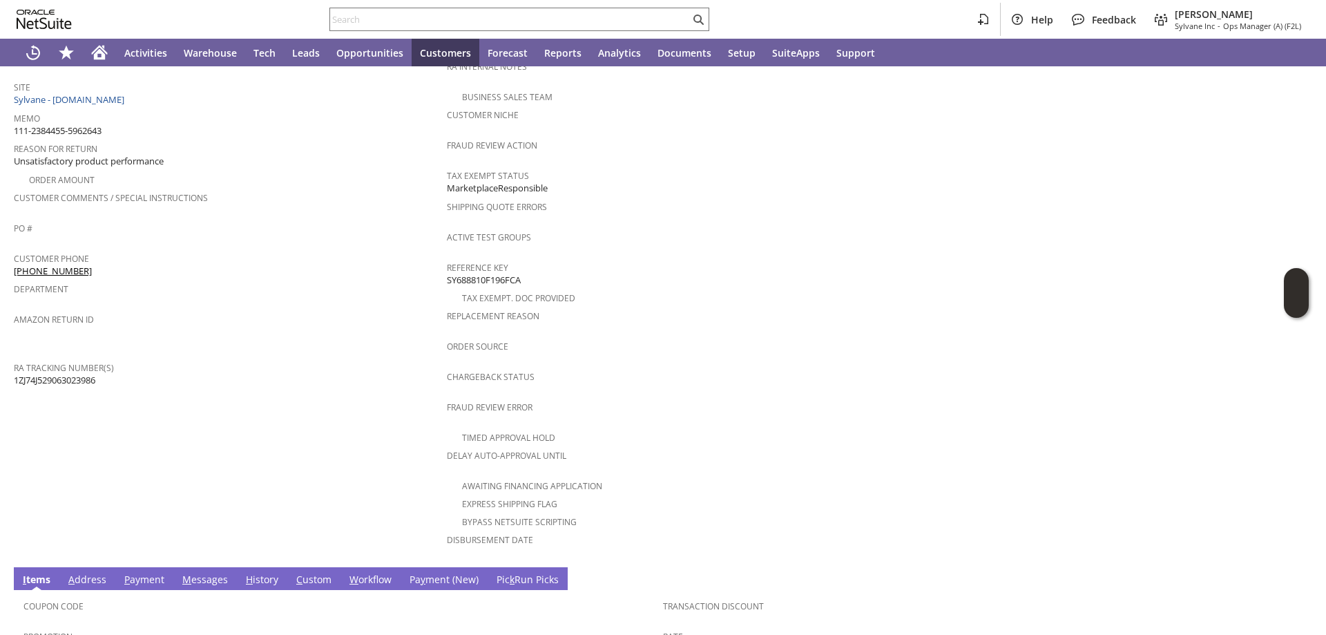
scroll to position [69, 0]
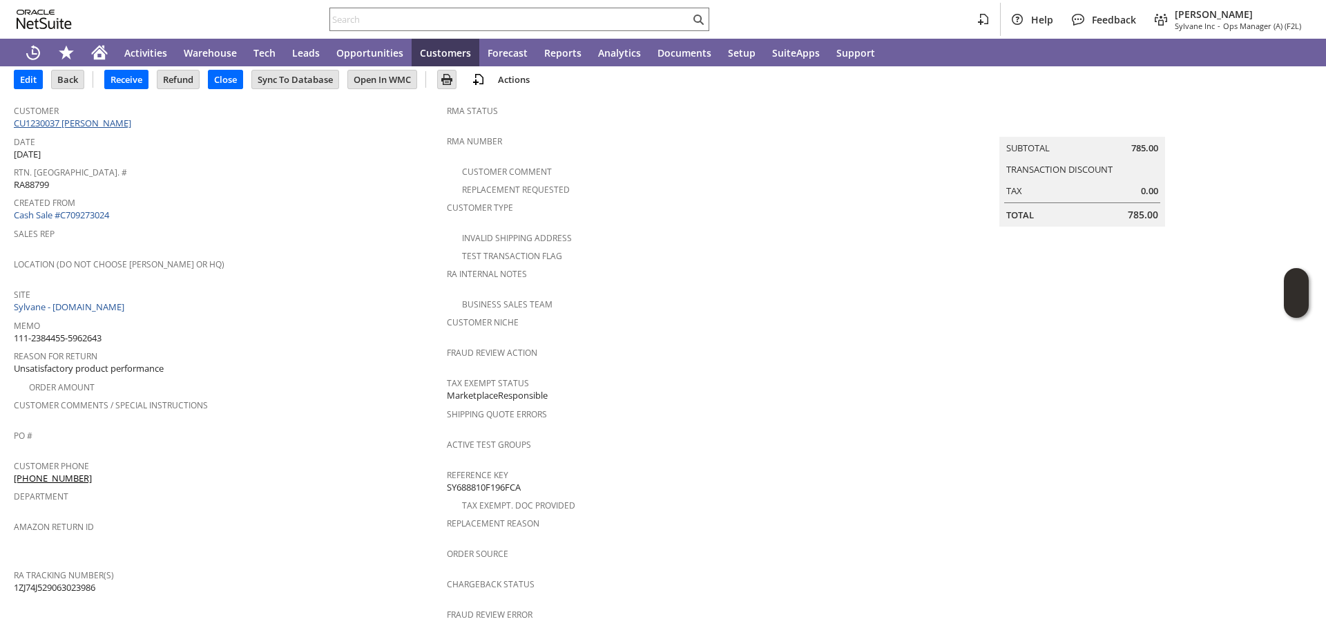
click at [106, 118] on link "CU1230037 [PERSON_NAME]" at bounding box center [74, 123] width 121 height 12
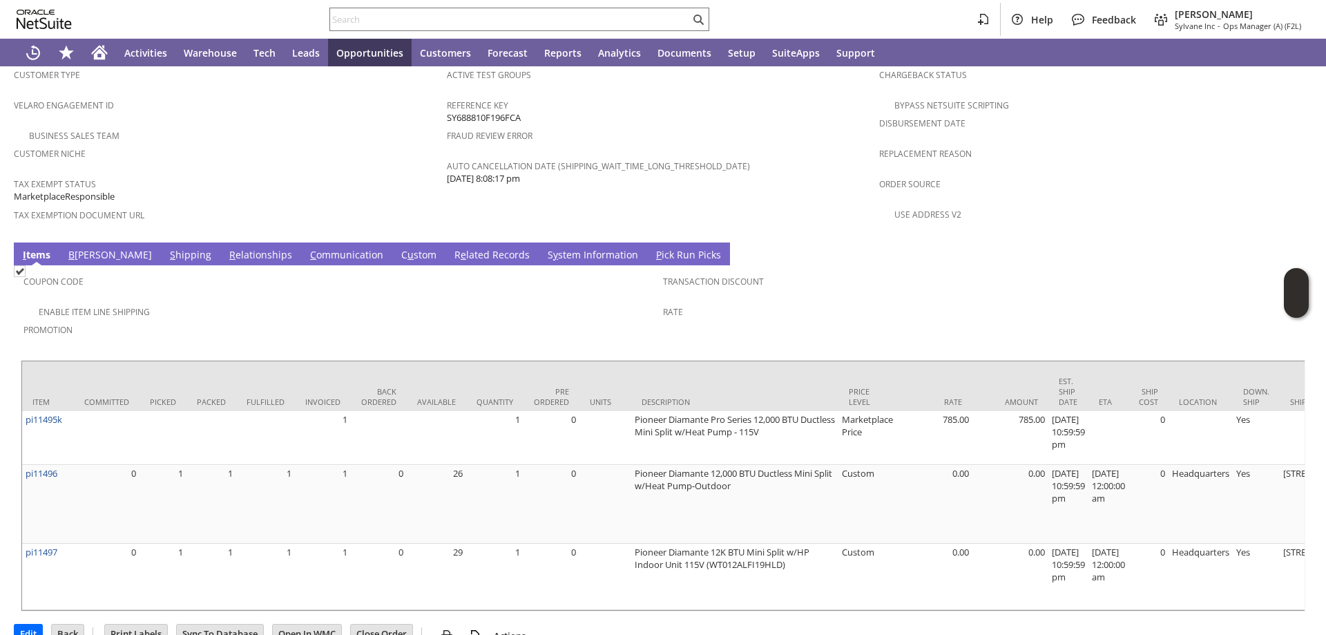
scroll to position [917, 0]
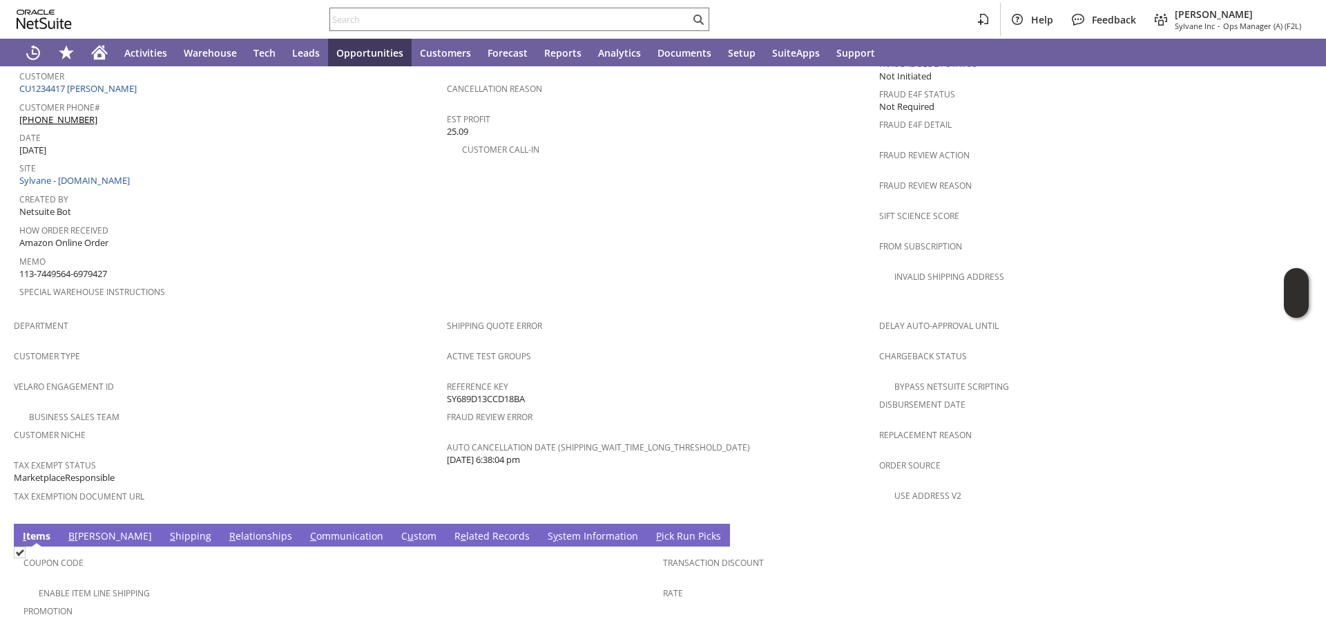
scroll to position [784, 0]
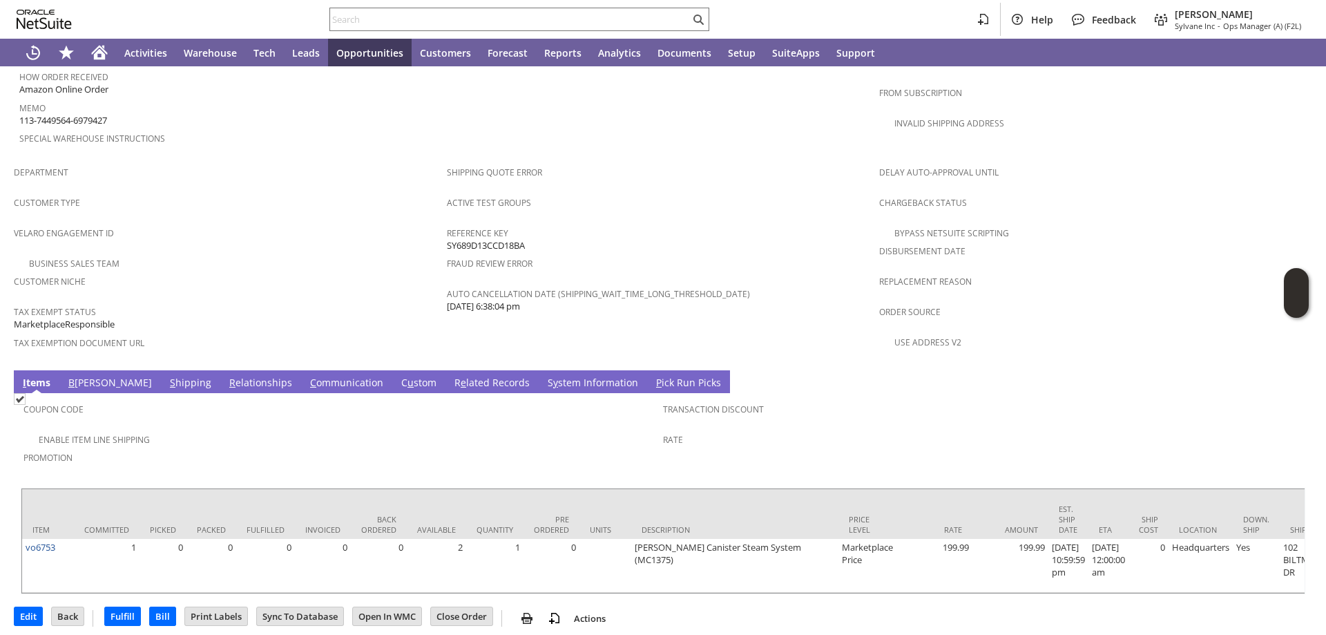
click at [544, 376] on link "S y stem Information" at bounding box center [592, 383] width 97 height 15
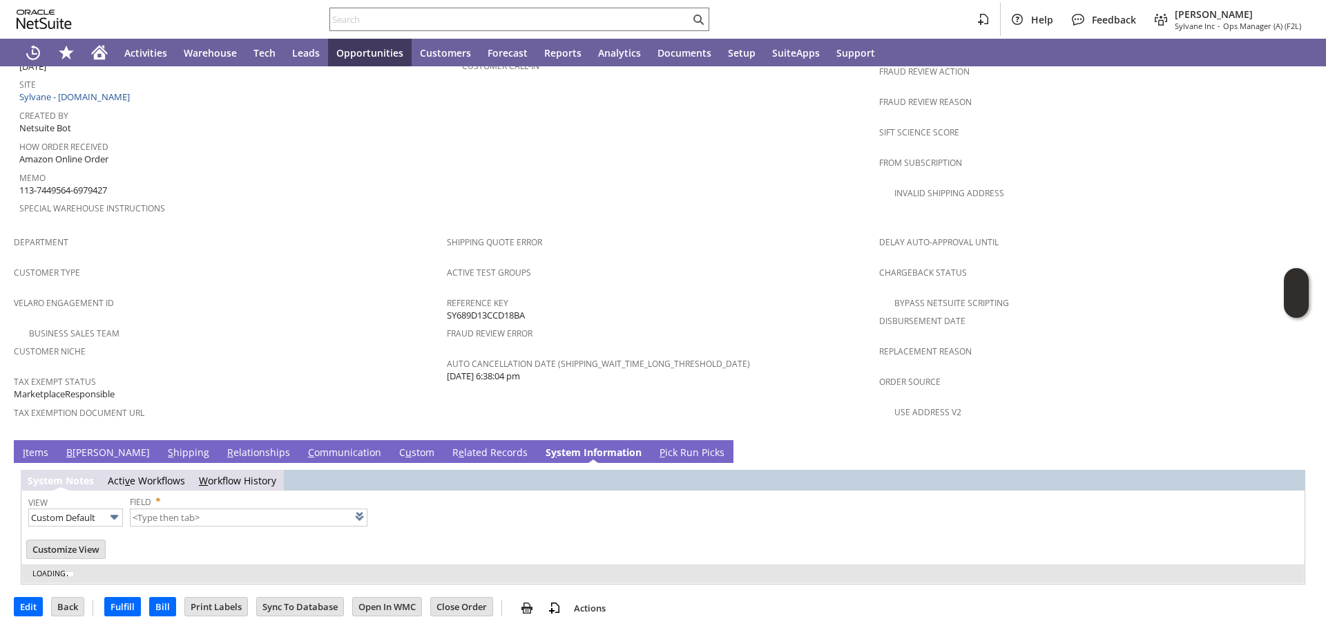
scroll to position [682, 0]
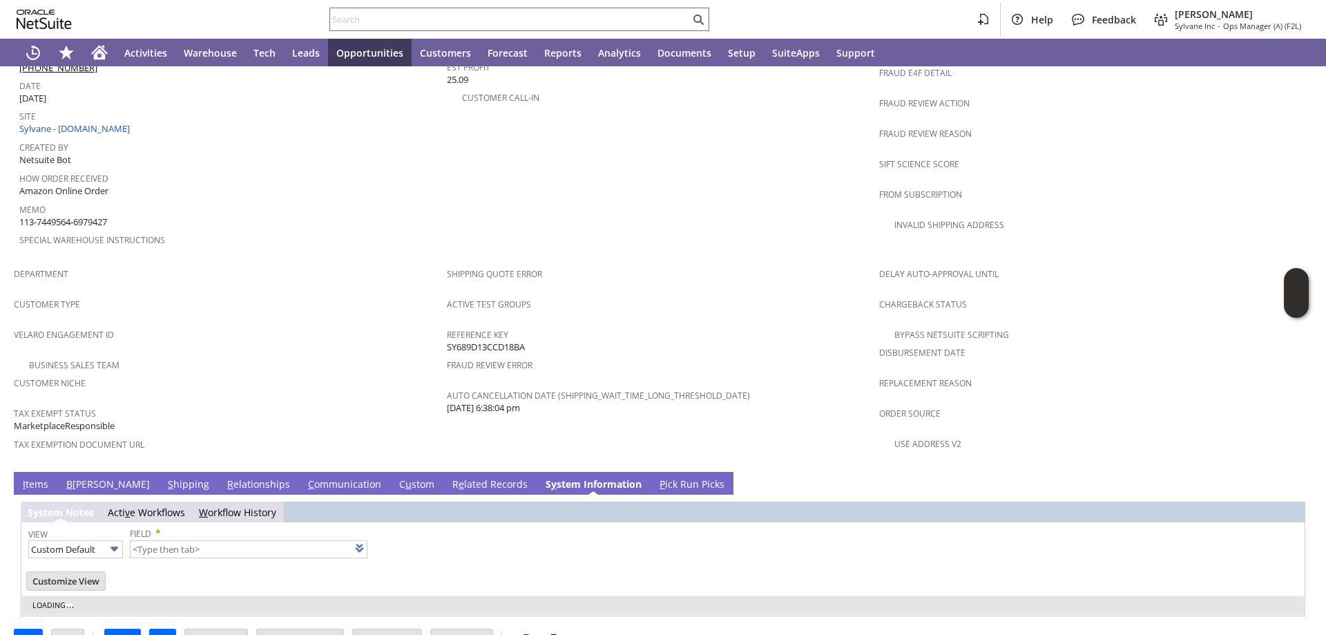
type input "1 to 25 of 76"
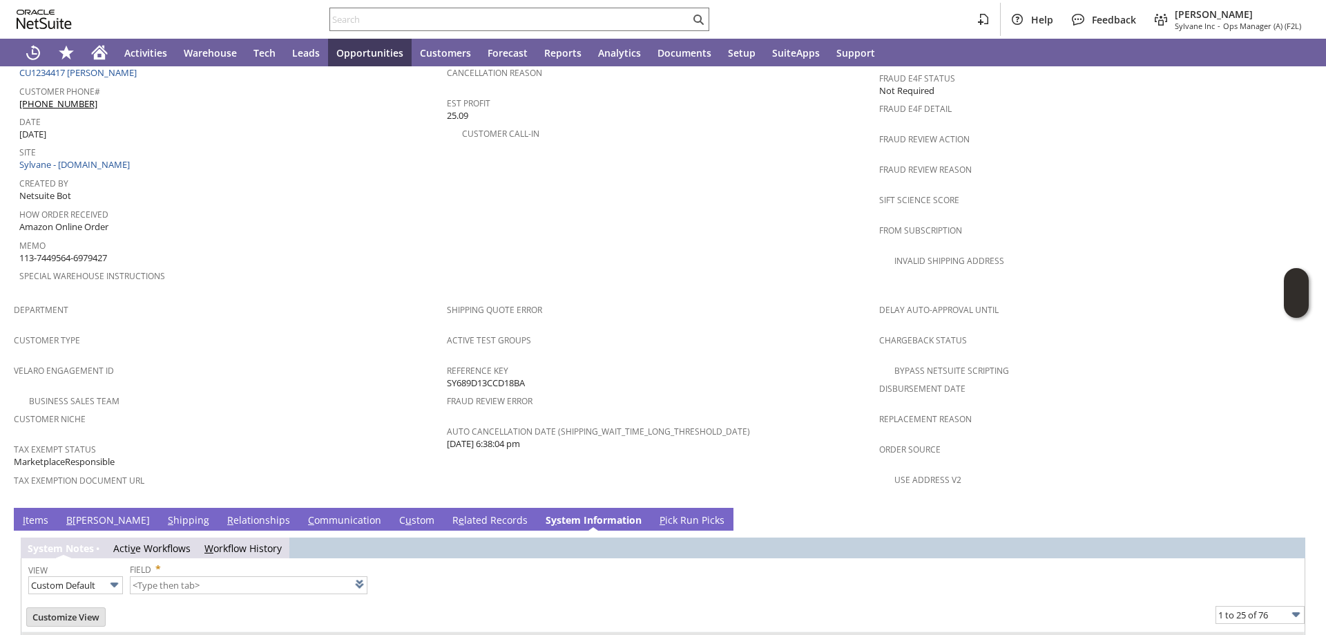
scroll to position [646, 0]
click at [32, 514] on link "I tems" at bounding box center [35, 521] width 32 height 15
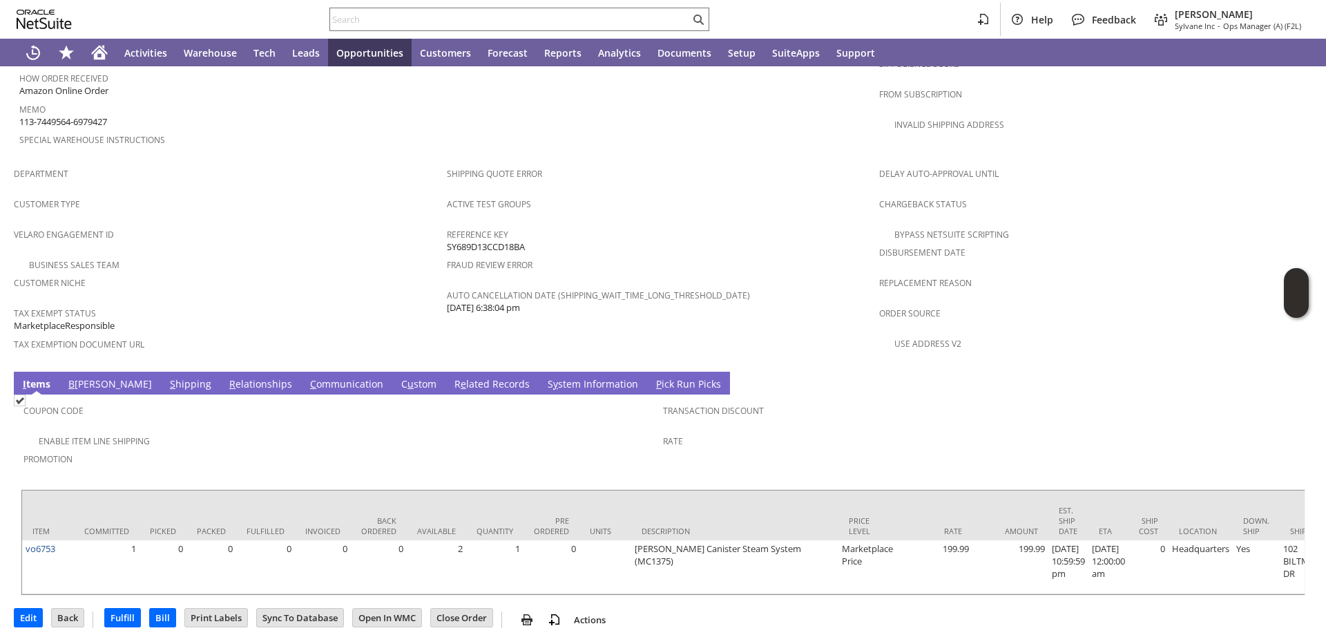
scroll to position [784, 0]
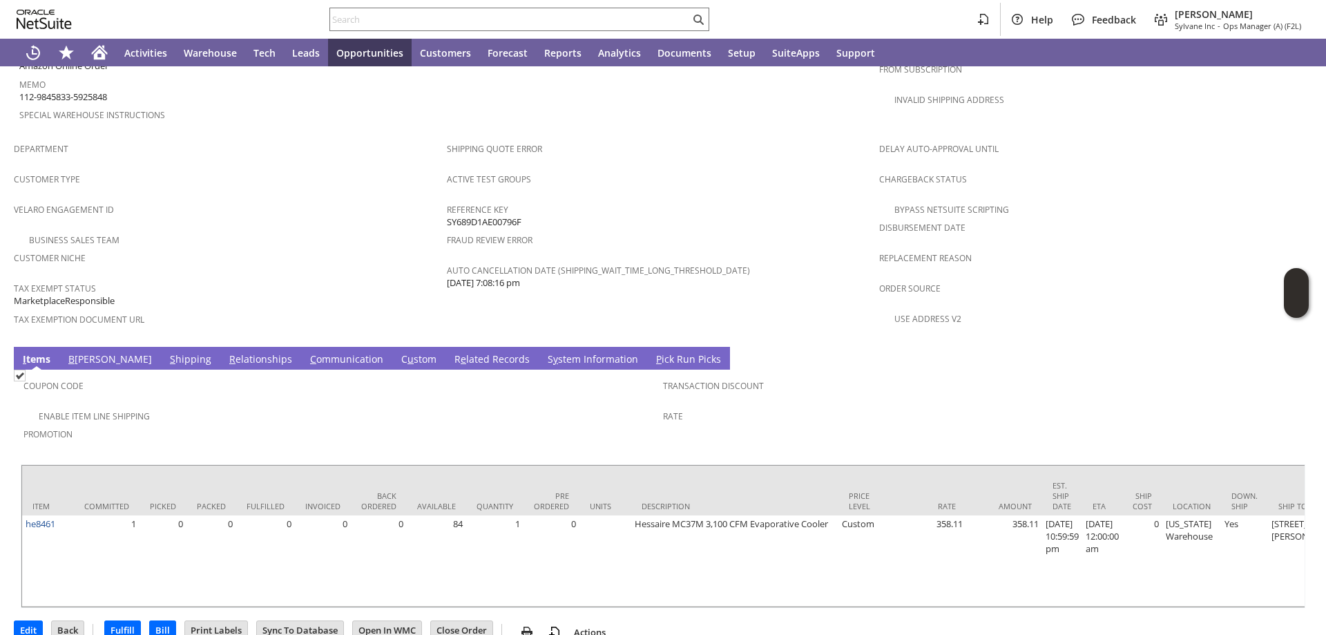
scroll to position [809, 0]
click at [544, 351] on link "S y stem Information" at bounding box center [592, 358] width 97 height 15
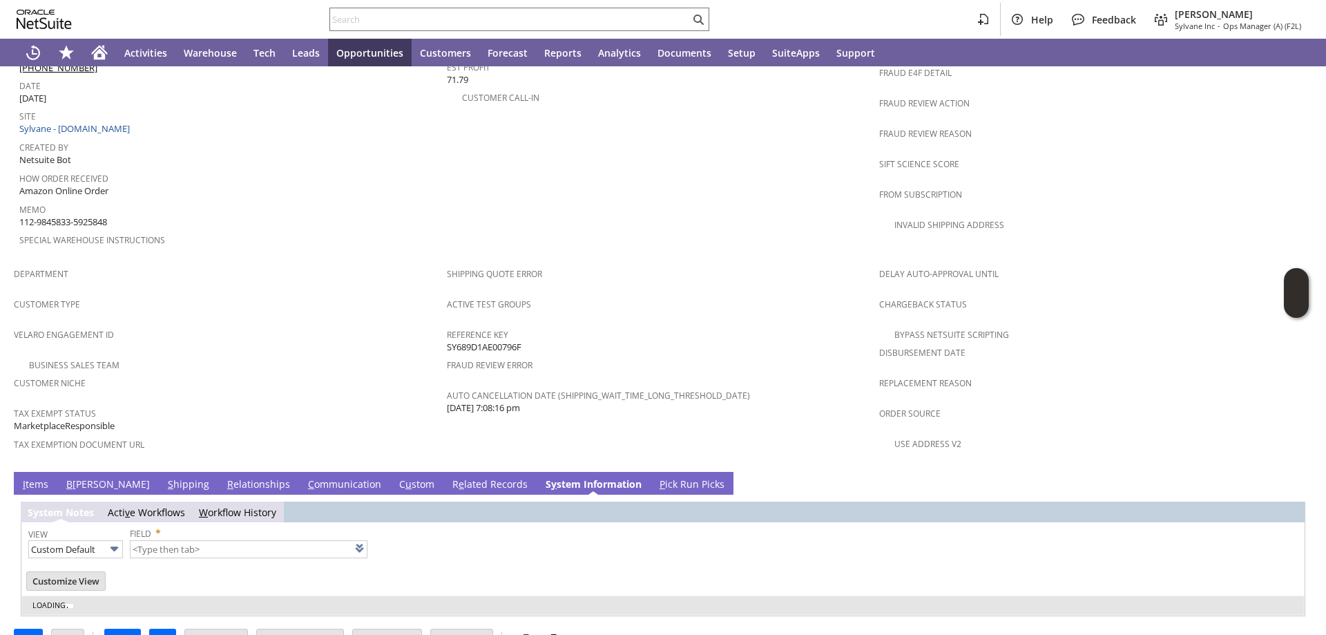
type input "1 to 25 of 75"
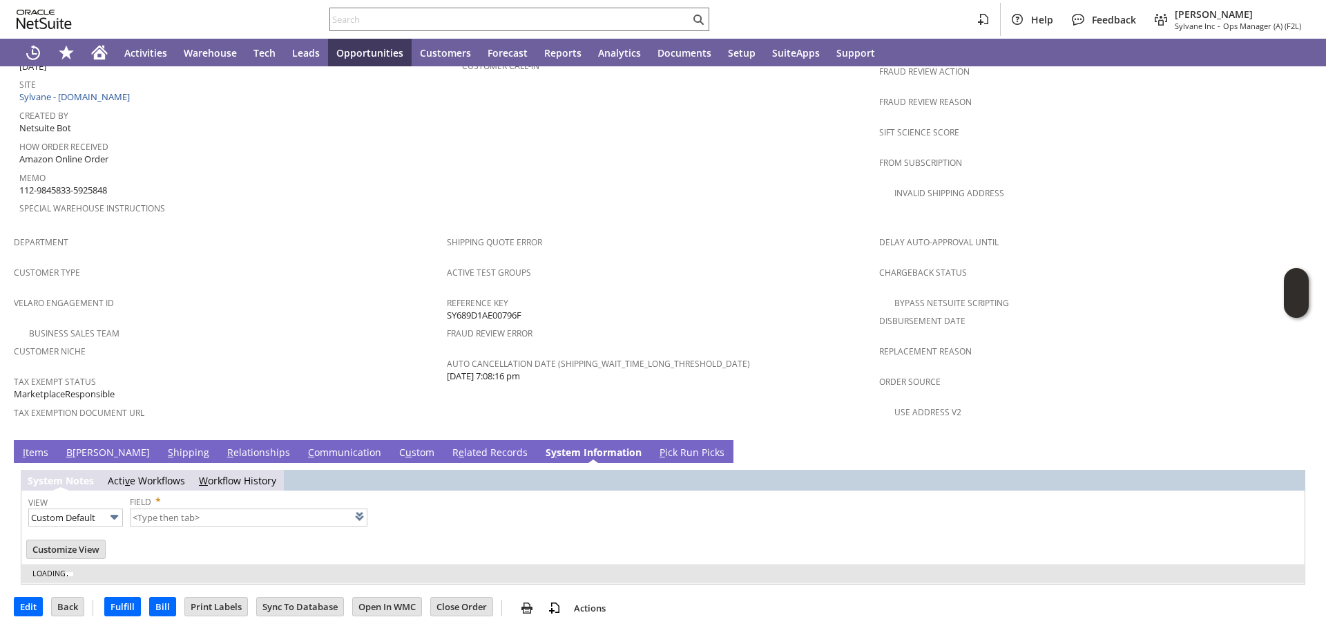
scroll to position [0, 0]
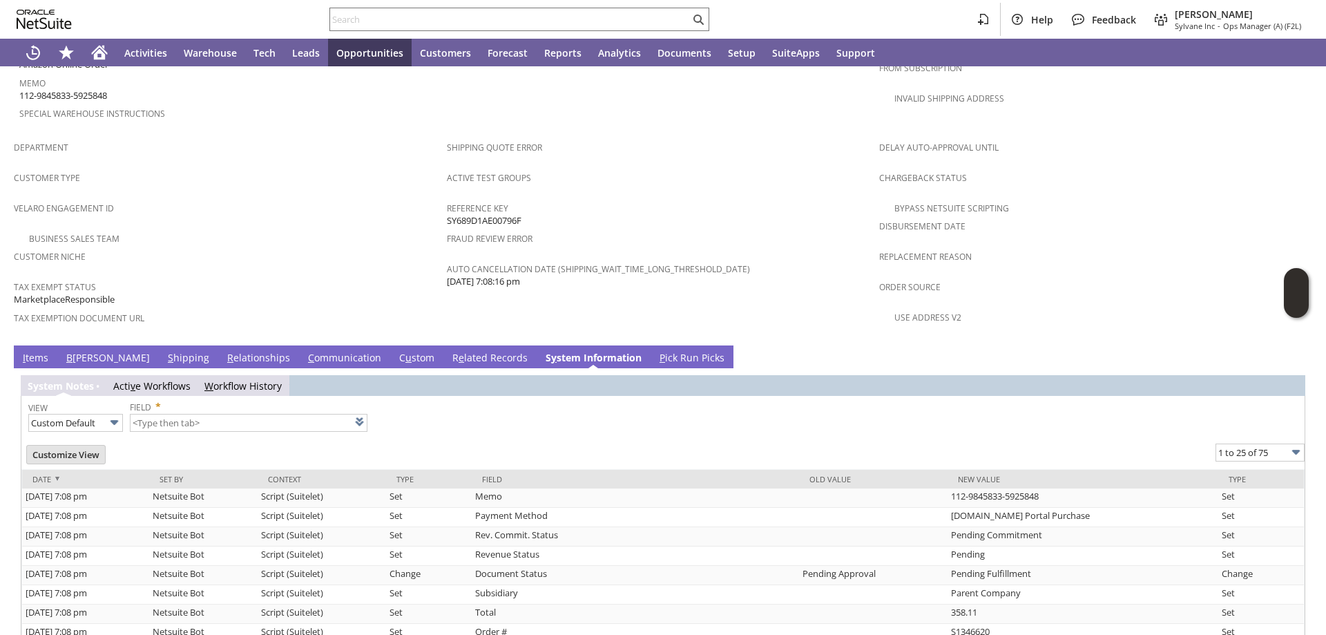
click at [164, 351] on link "S hipping" at bounding box center [188, 358] width 48 height 15
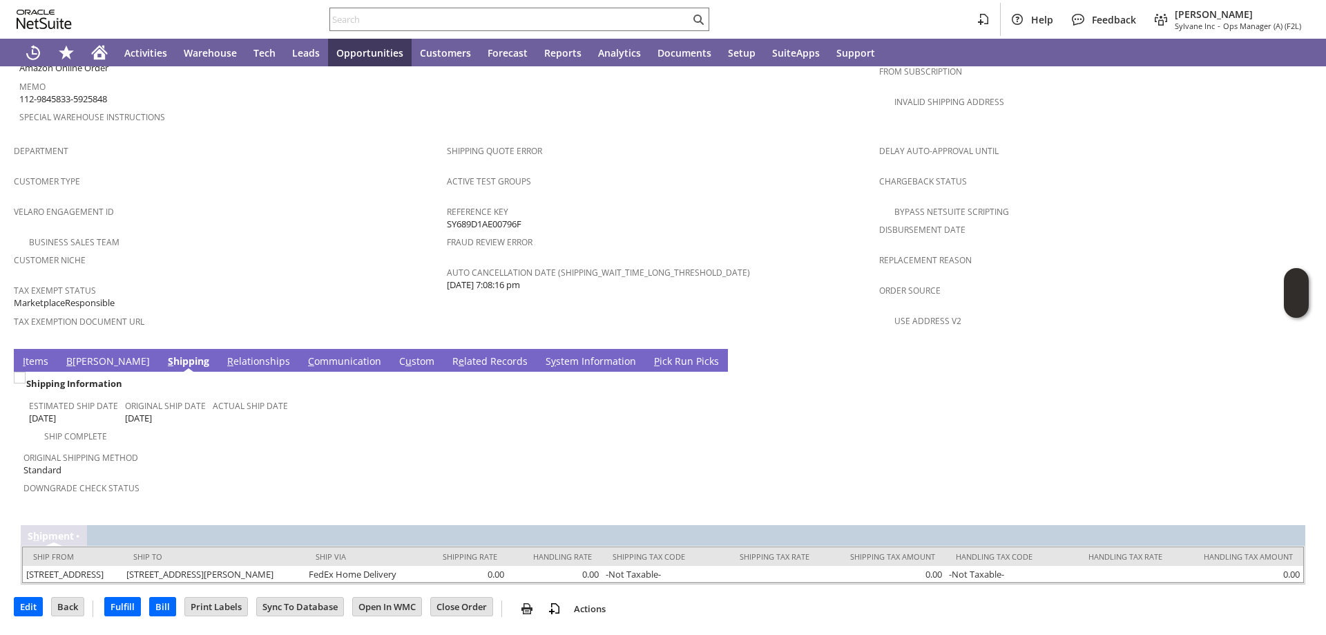
scroll to position [795, 0]
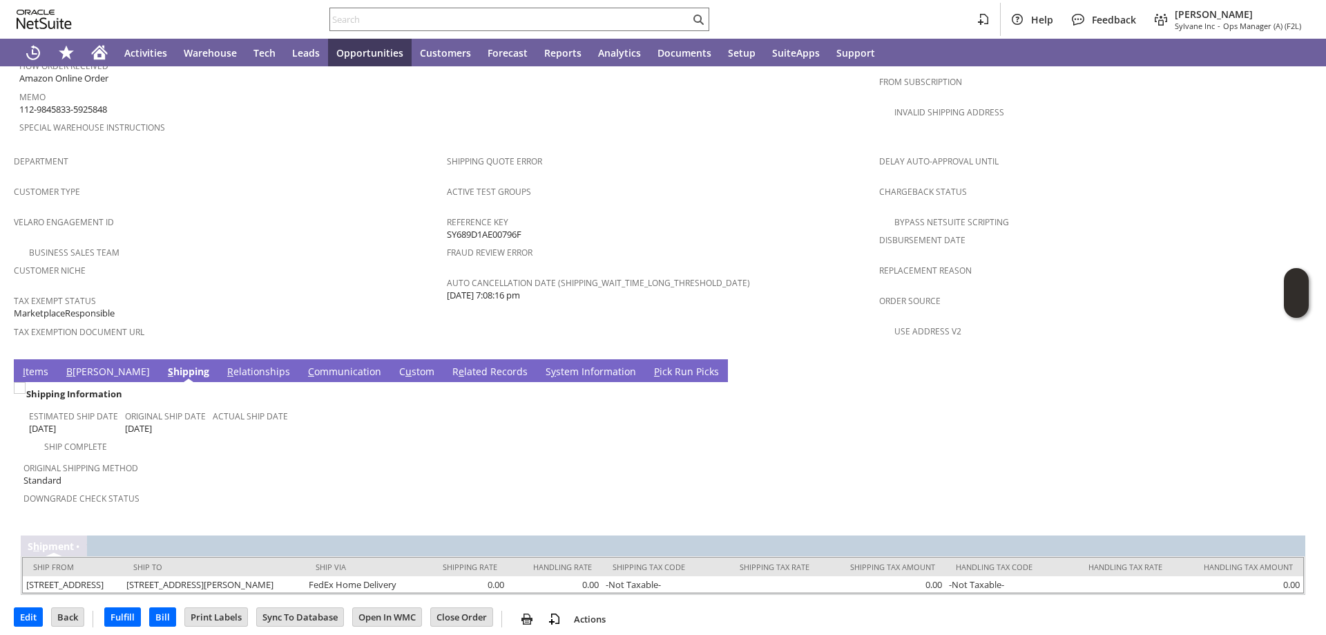
click at [32, 365] on link "I tems" at bounding box center [35, 372] width 32 height 15
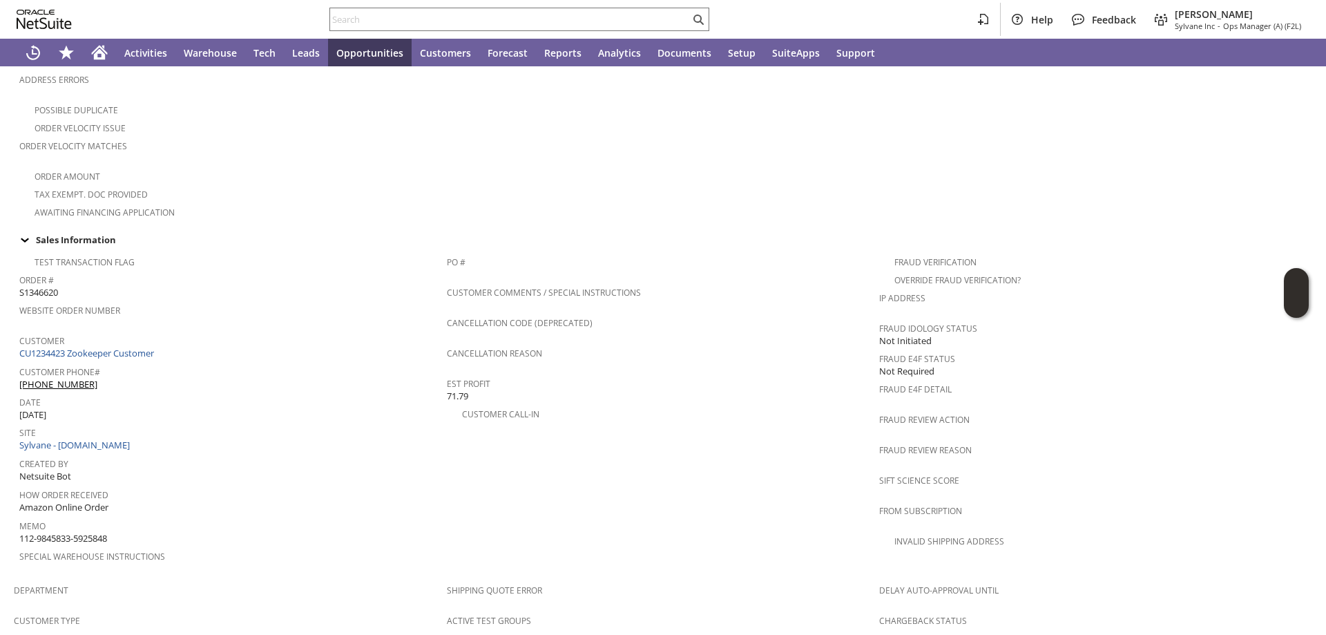
scroll to position [311, 0]
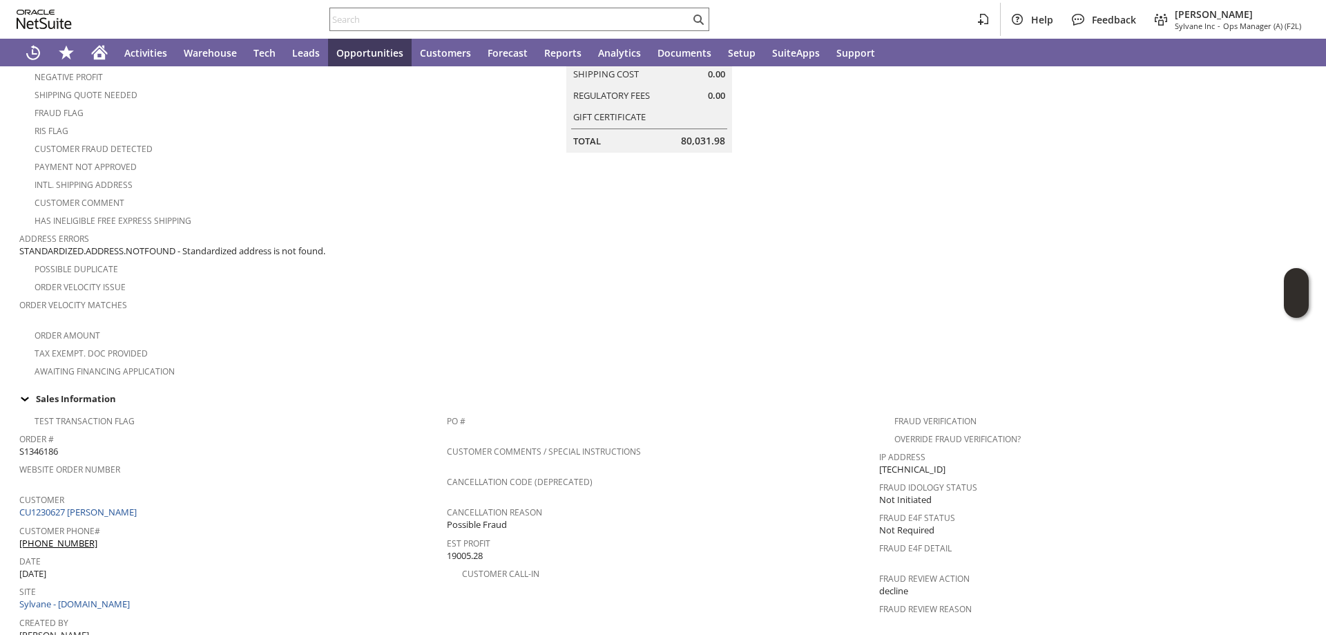
scroll to position [414, 0]
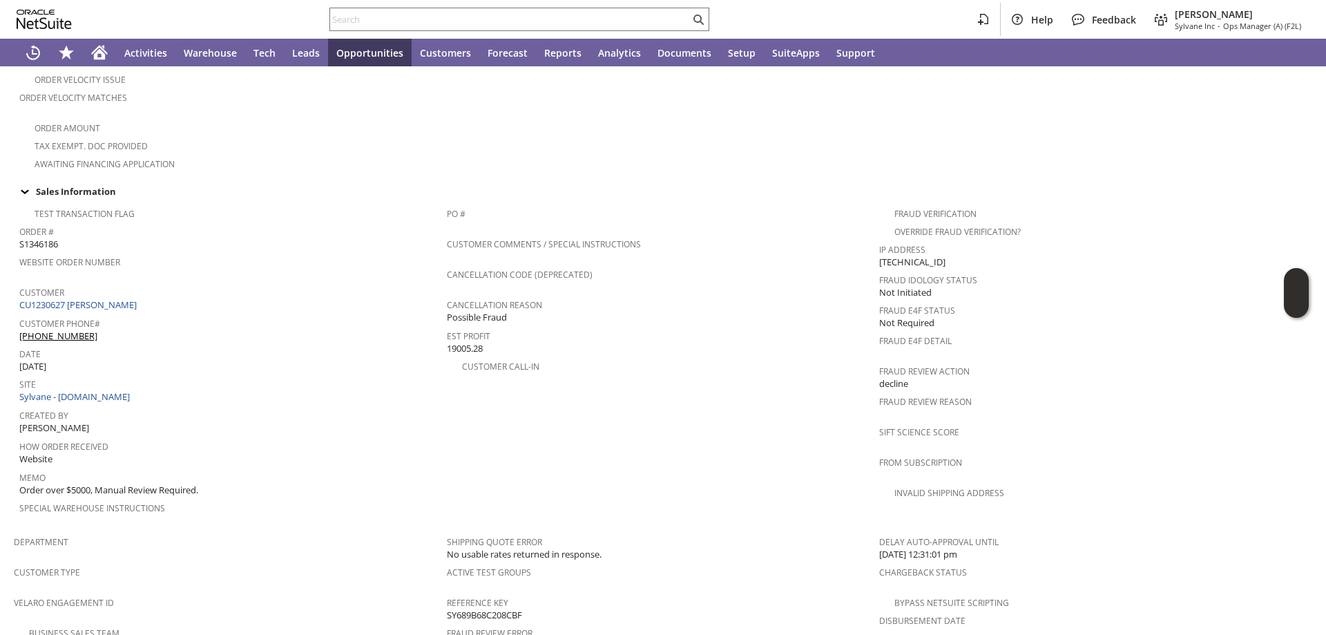
click at [37, 238] on span "S1346186" at bounding box center [38, 244] width 39 height 13
copy span "S1346186"
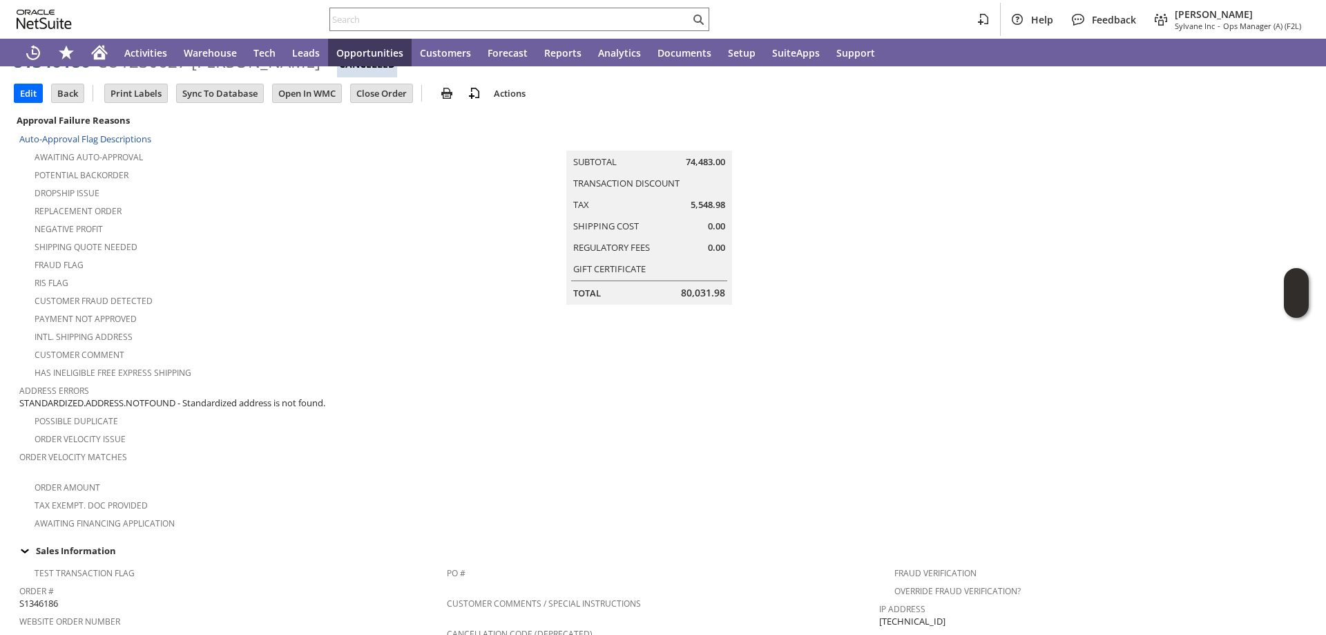
scroll to position [0, 0]
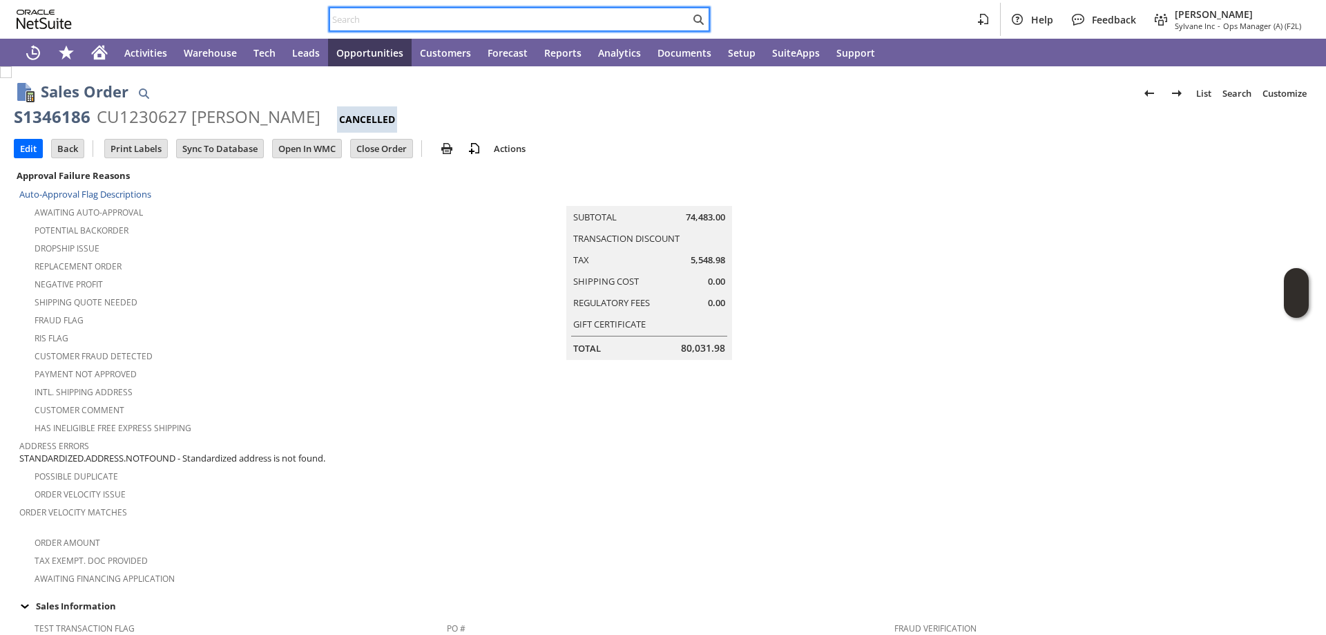
click at [351, 23] on input "text" at bounding box center [510, 19] width 360 height 17
paste input "S1346781"
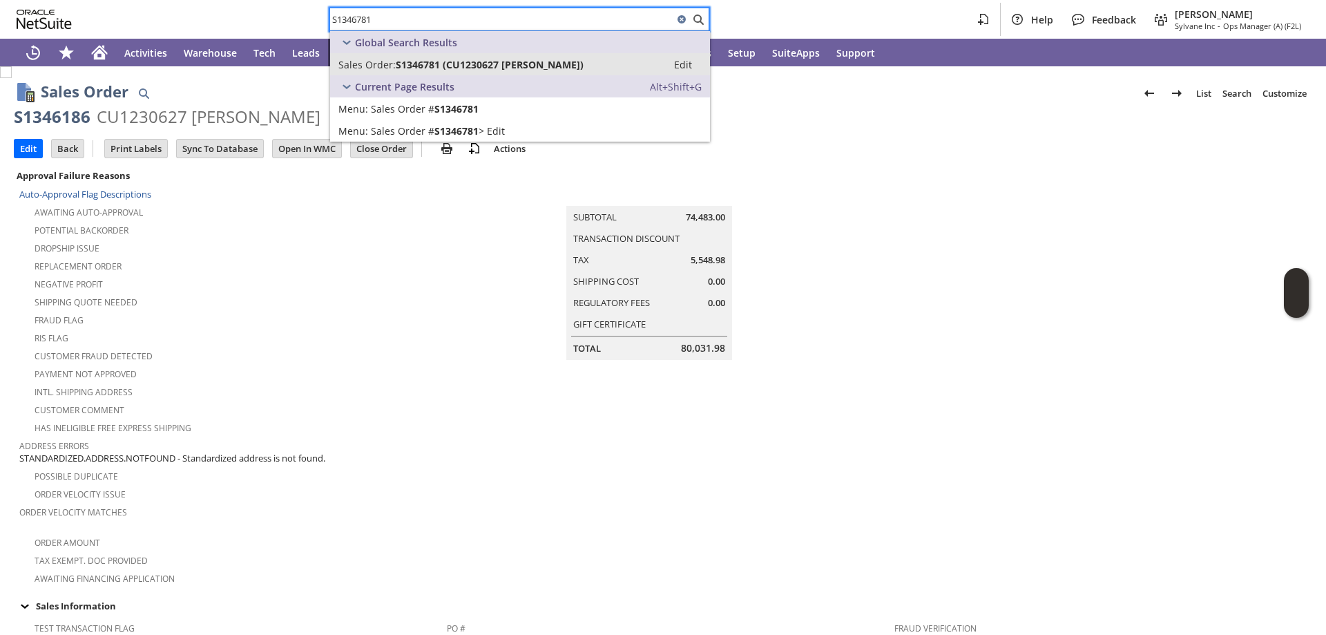
type input "S1346781"
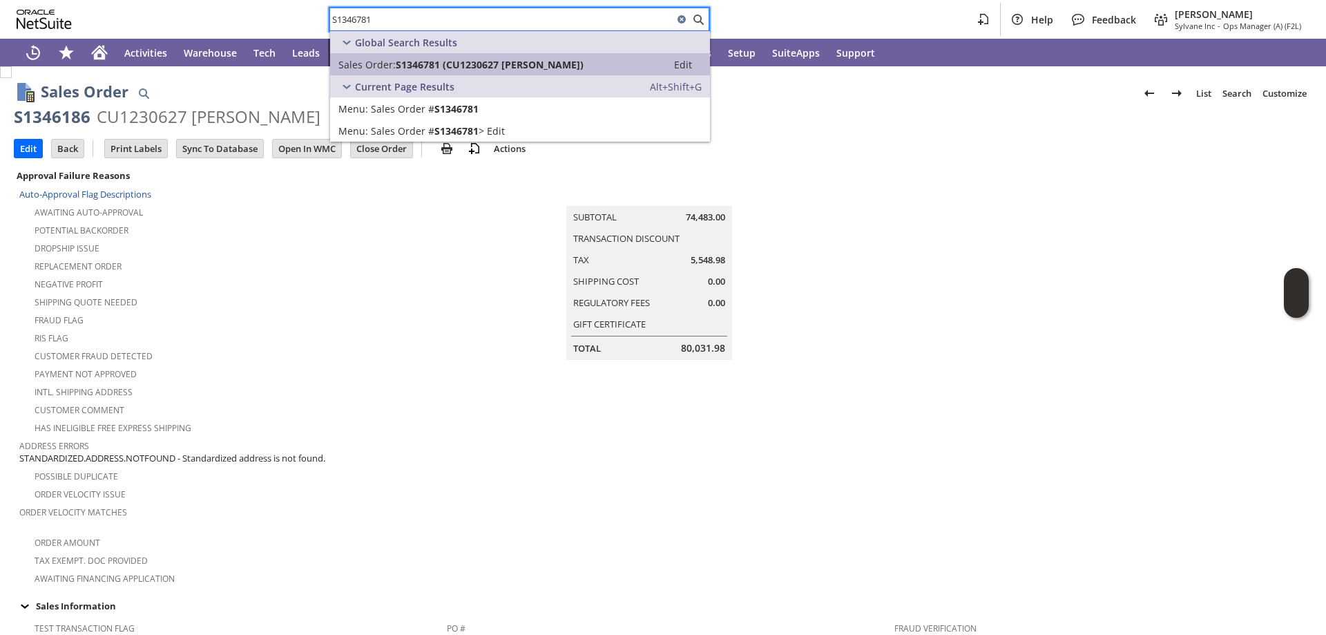
click at [446, 61] on span "S1346781 (CU1230627 Will Bainbridge)" at bounding box center [490, 64] width 188 height 13
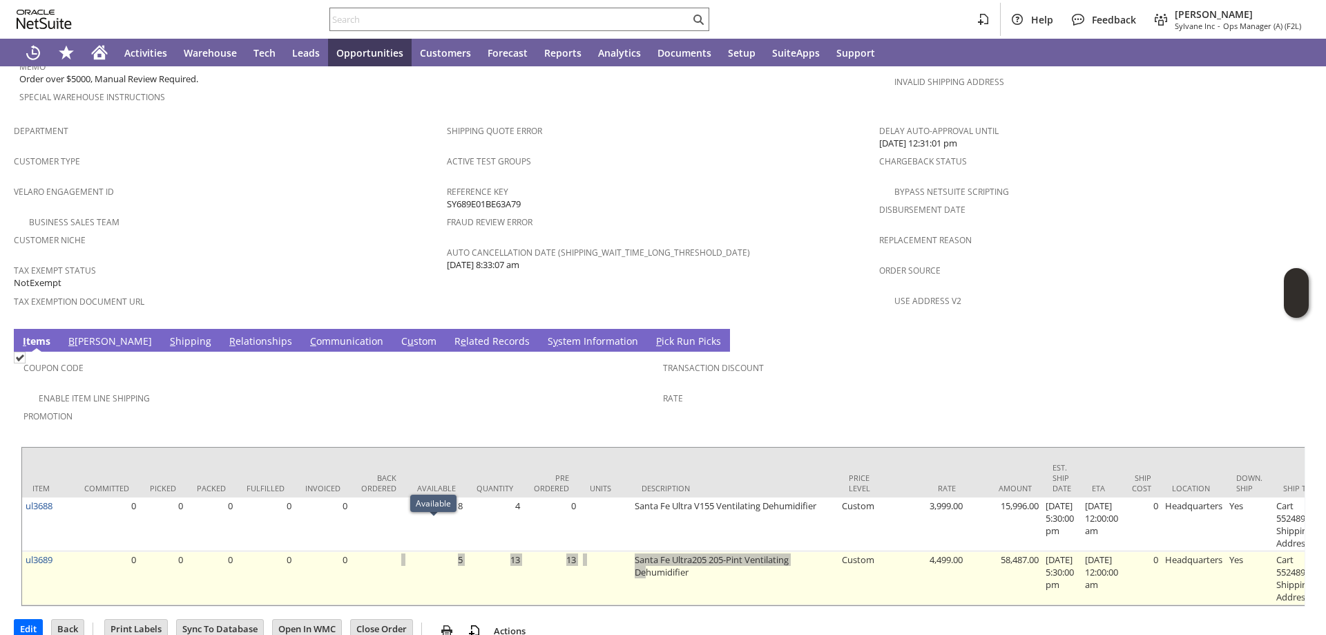
drag, startPoint x: 462, startPoint y: 547, endPoint x: 644, endPoint y: 557, distance: 182.6
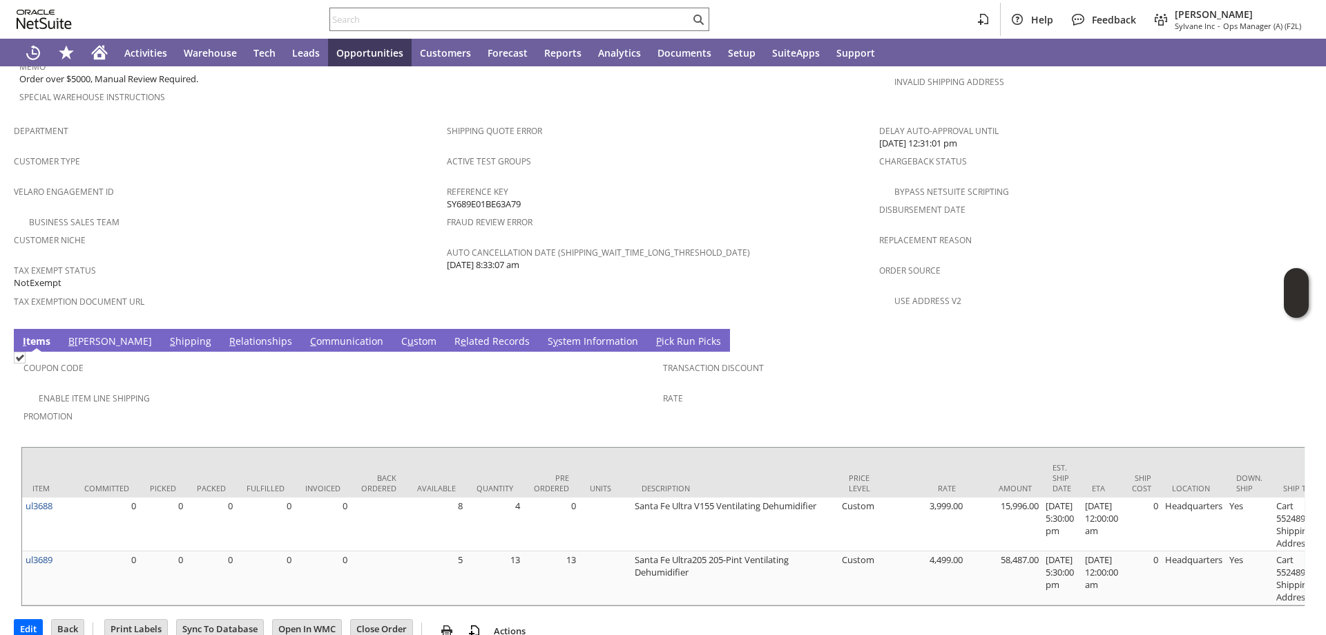
click at [763, 182] on span "Reference Key" at bounding box center [660, 190] width 426 height 16
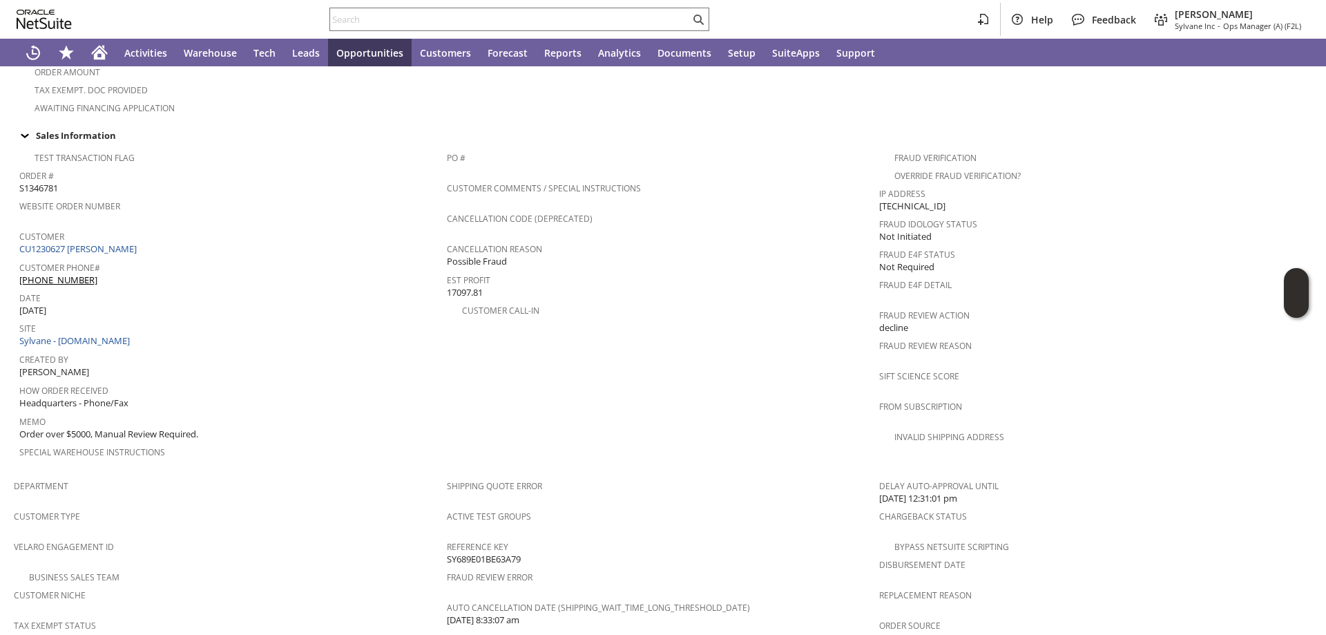
scroll to position [273, 0]
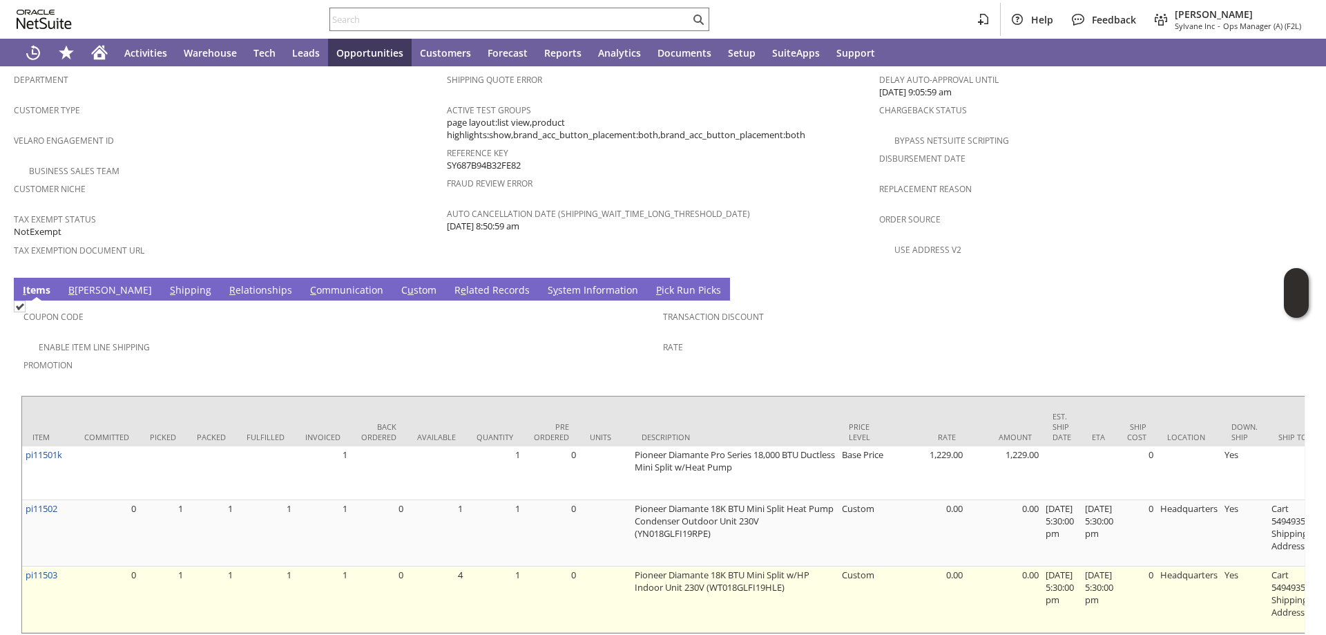
scroll to position [898, 0]
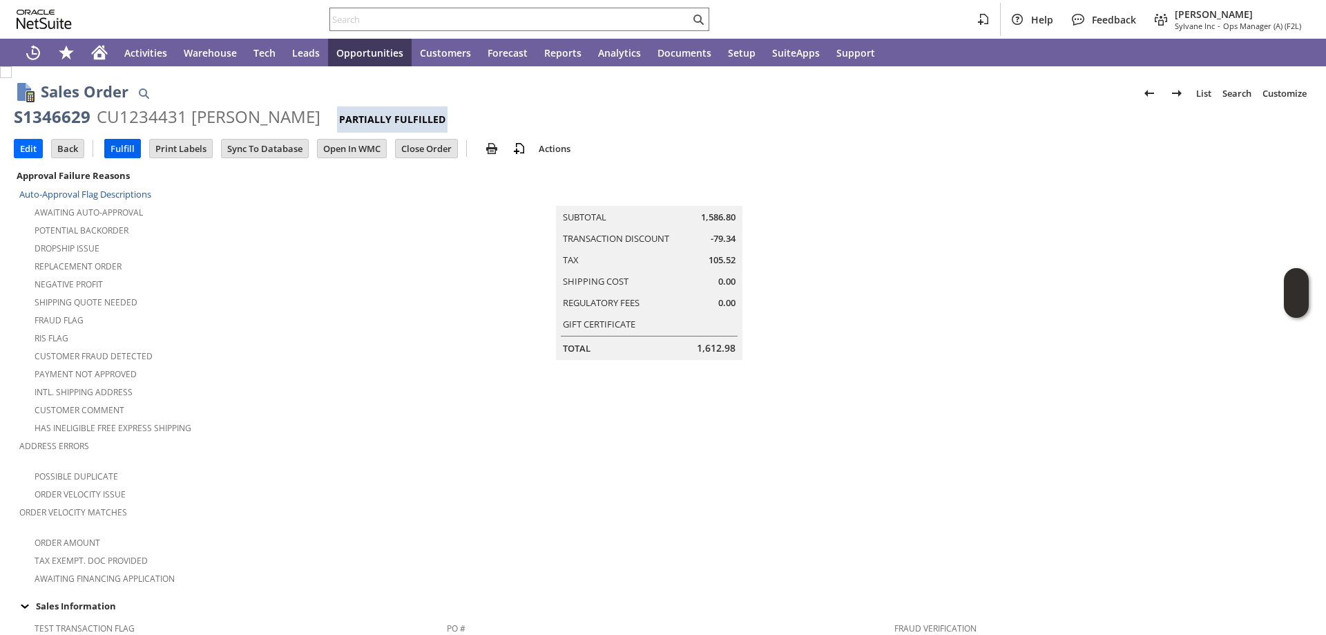
click at [126, 144] on input "Fulfill" at bounding box center [122, 149] width 35 height 18
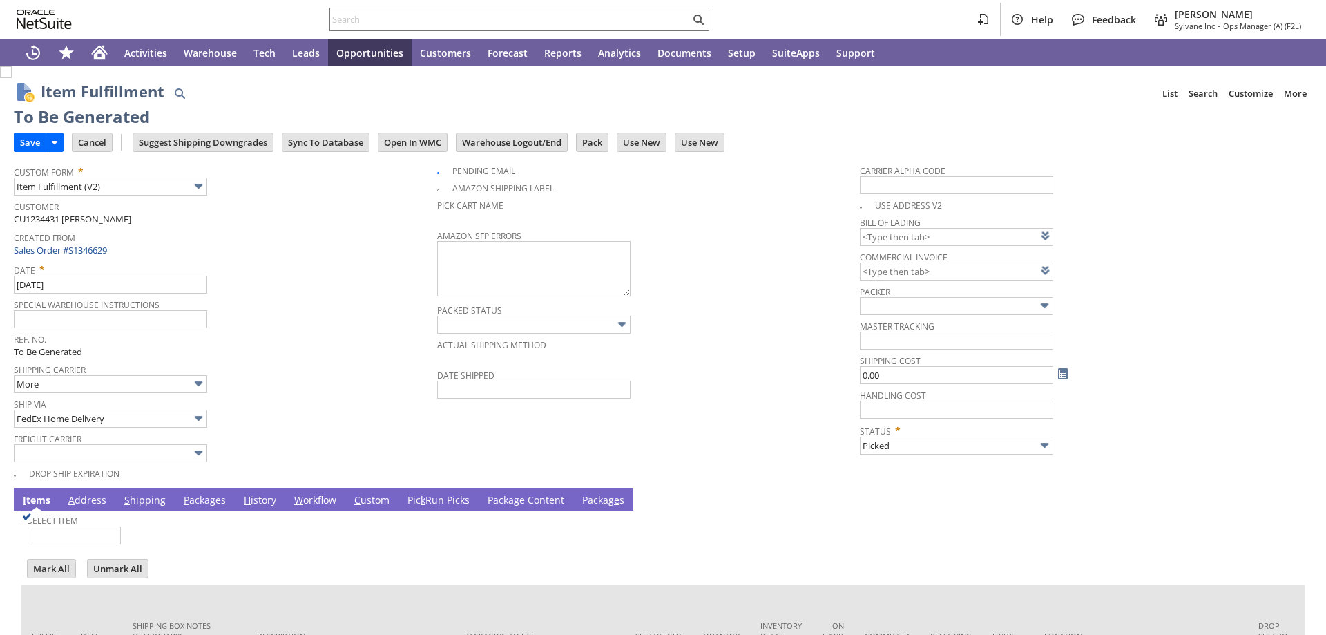
type input "FedEx Ground"
type input "0.00"
type input "Packed"
checkbox input "false"
type input "Add"
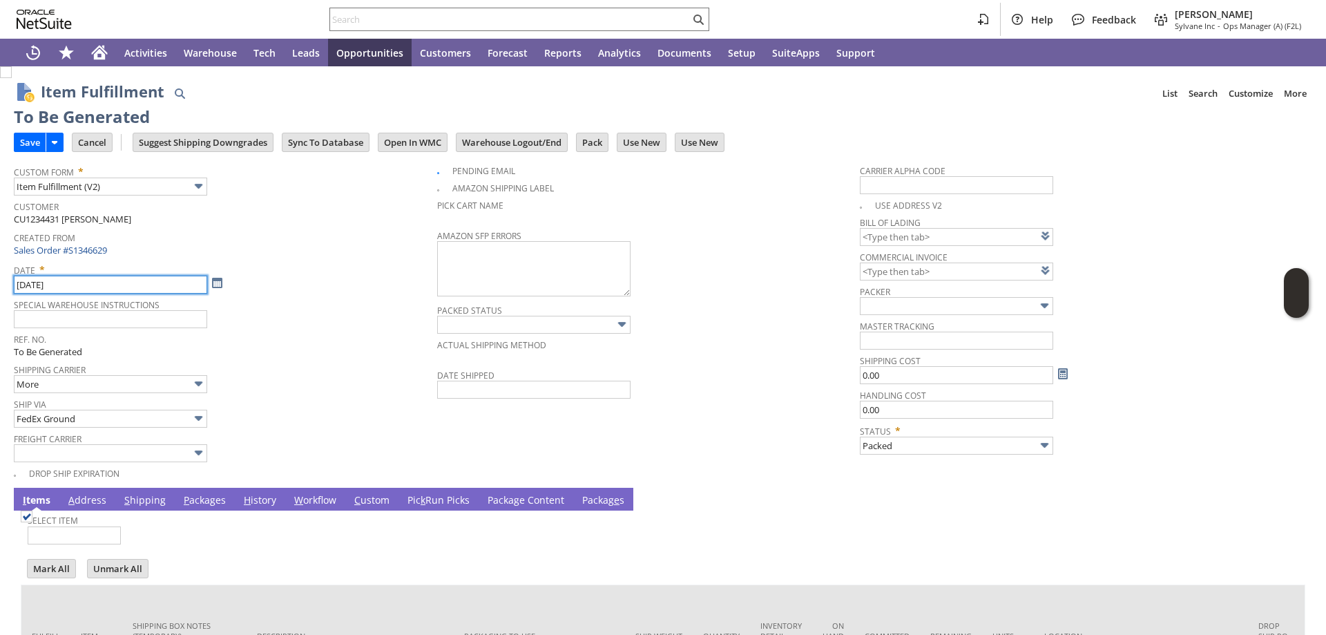
click at [34, 285] on input "[DATE]" at bounding box center [110, 285] width 193 height 18
drag, startPoint x: 30, startPoint y: 281, endPoint x: 37, endPoint y: 280, distance: 6.9
click at [37, 280] on input "[DATE]" at bounding box center [110, 285] width 193 height 18
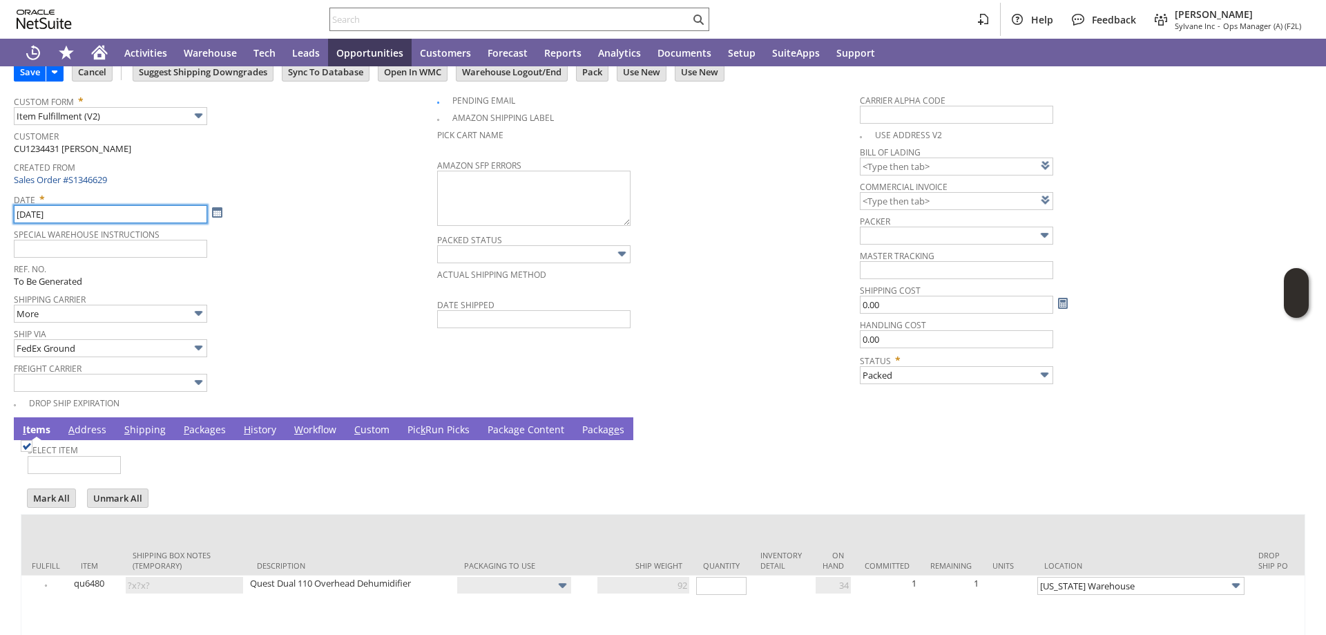
scroll to position [130, 0]
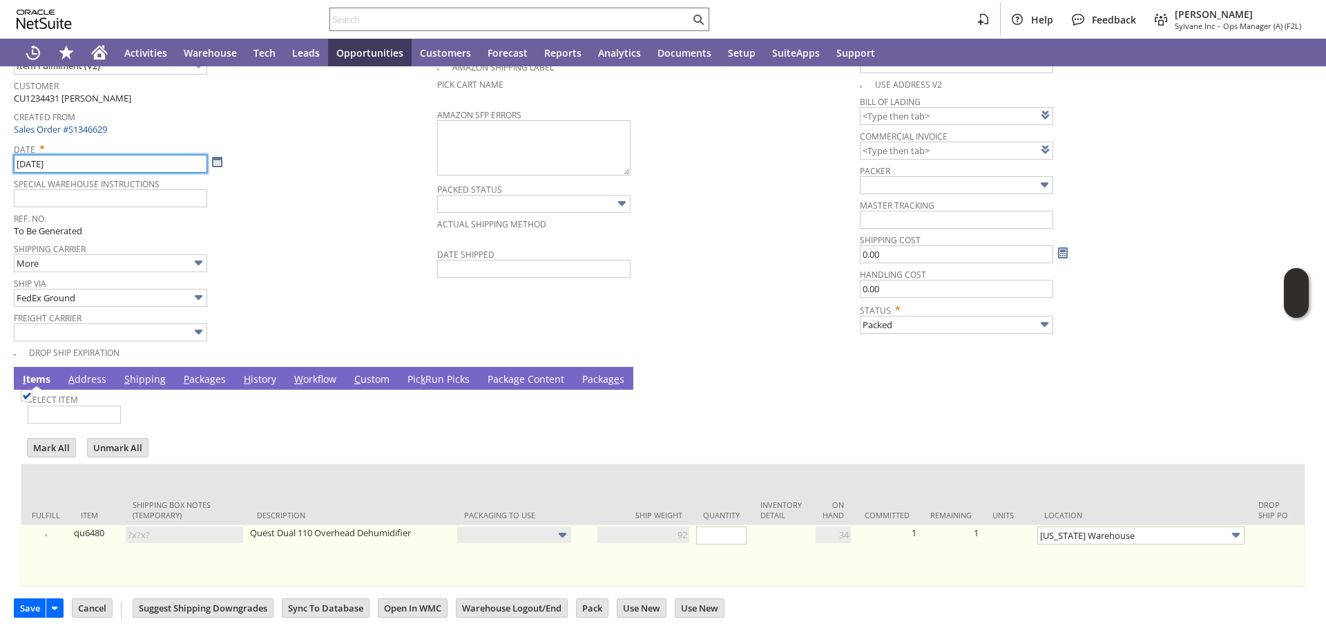
type input "[DATE]"
click at [32, 401] on img at bounding box center [27, 396] width 12 height 12
checkbox input "true"
type input "1"
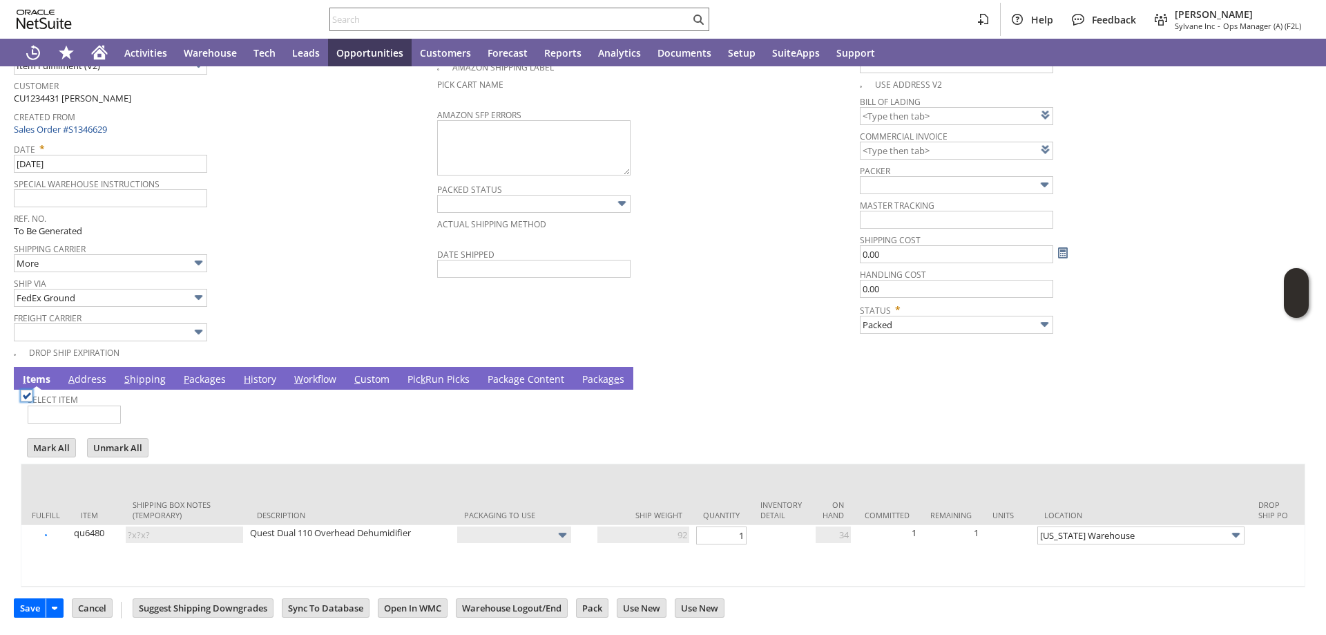
type input "92"
type input "OK"
click at [198, 372] on link "P ackages" at bounding box center [204, 379] width 49 height 15
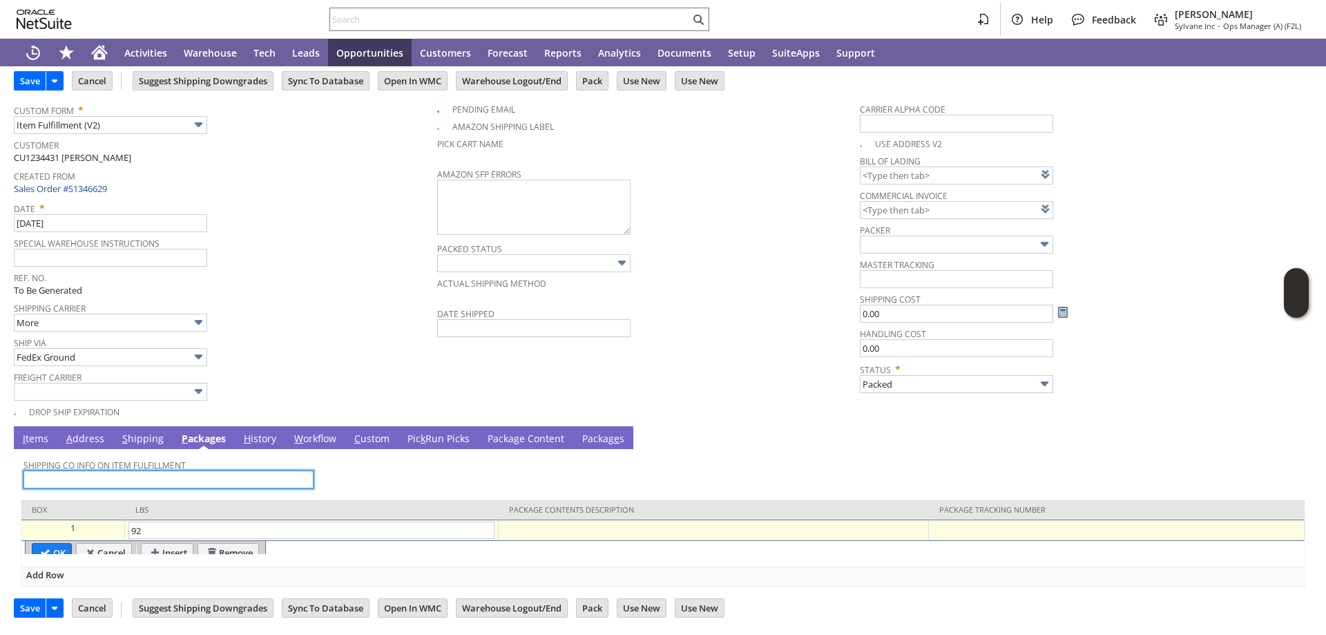
scroll to position [61, 0]
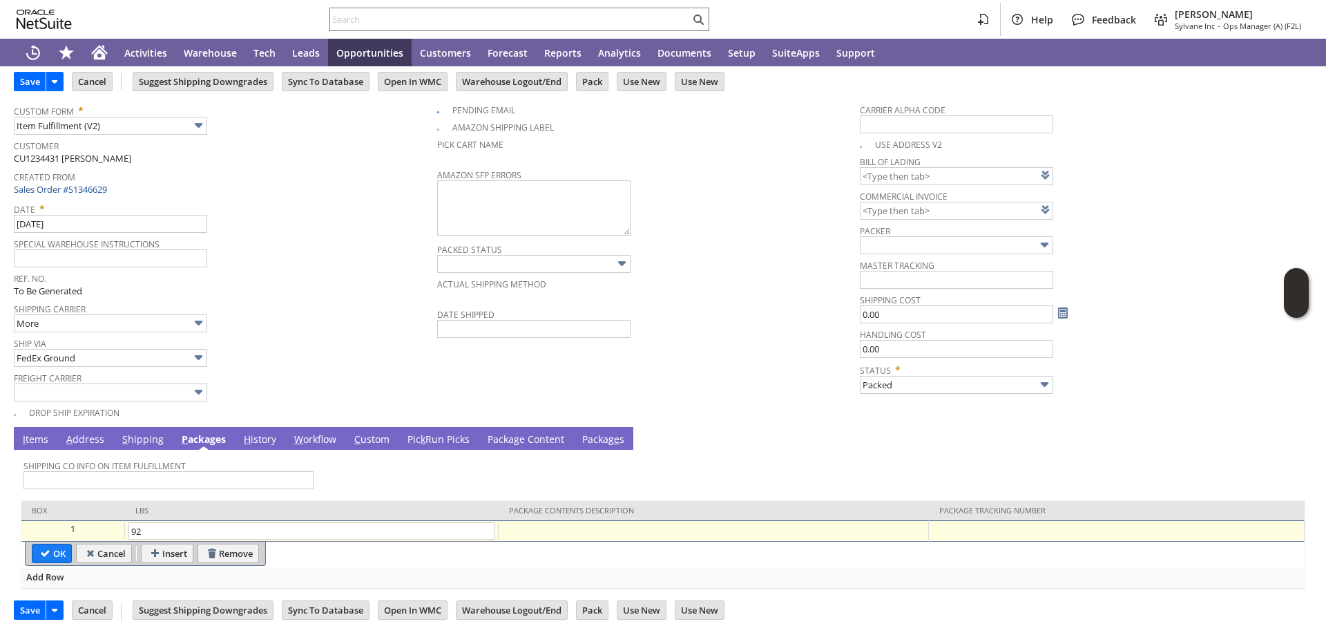
click at [969, 525] on div at bounding box center [1116, 529] width 368 height 14
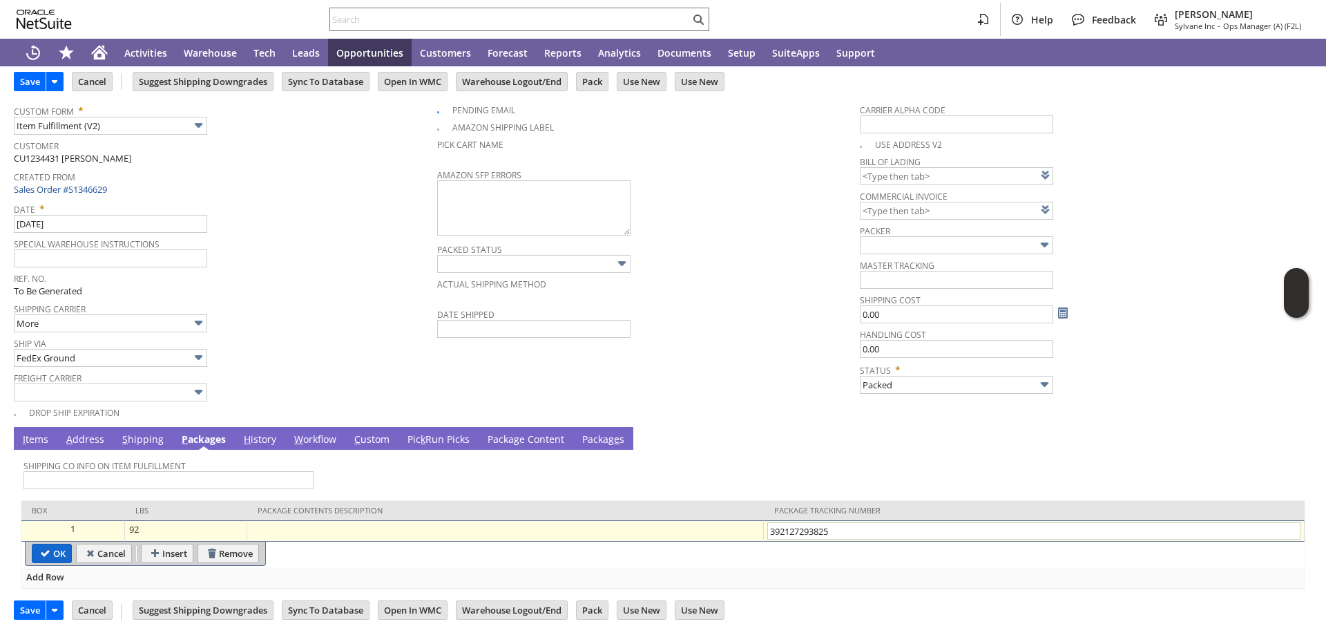
type input "392127293825"
click at [50, 553] on input "OK" at bounding box center [51, 553] width 39 height 18
type input "Add"
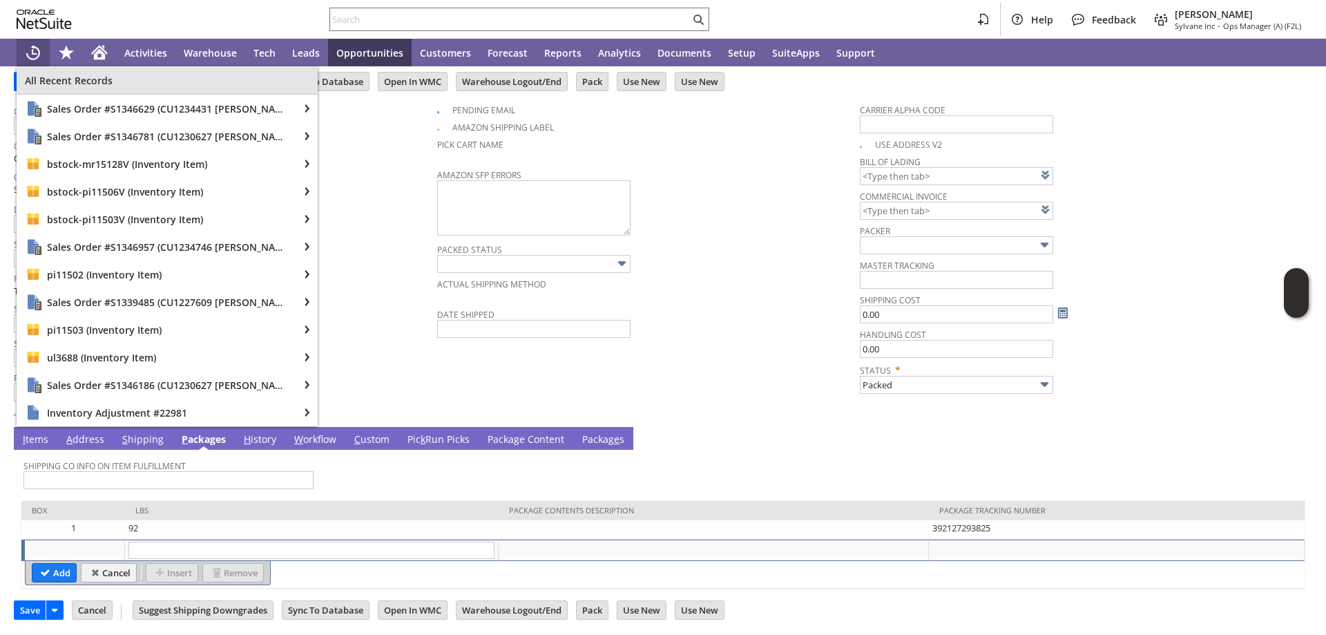
click at [26, 75] on span "All Recent Records" at bounding box center [167, 80] width 285 height 13
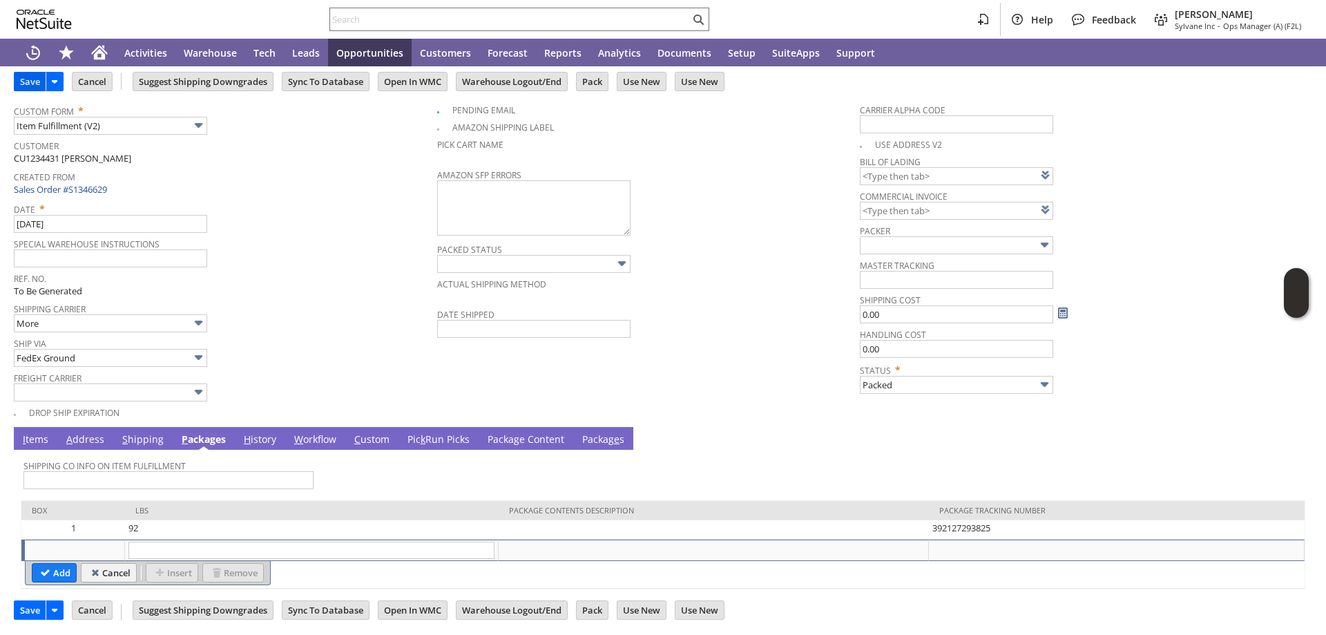
click at [26, 79] on input "Save" at bounding box center [30, 82] width 31 height 18
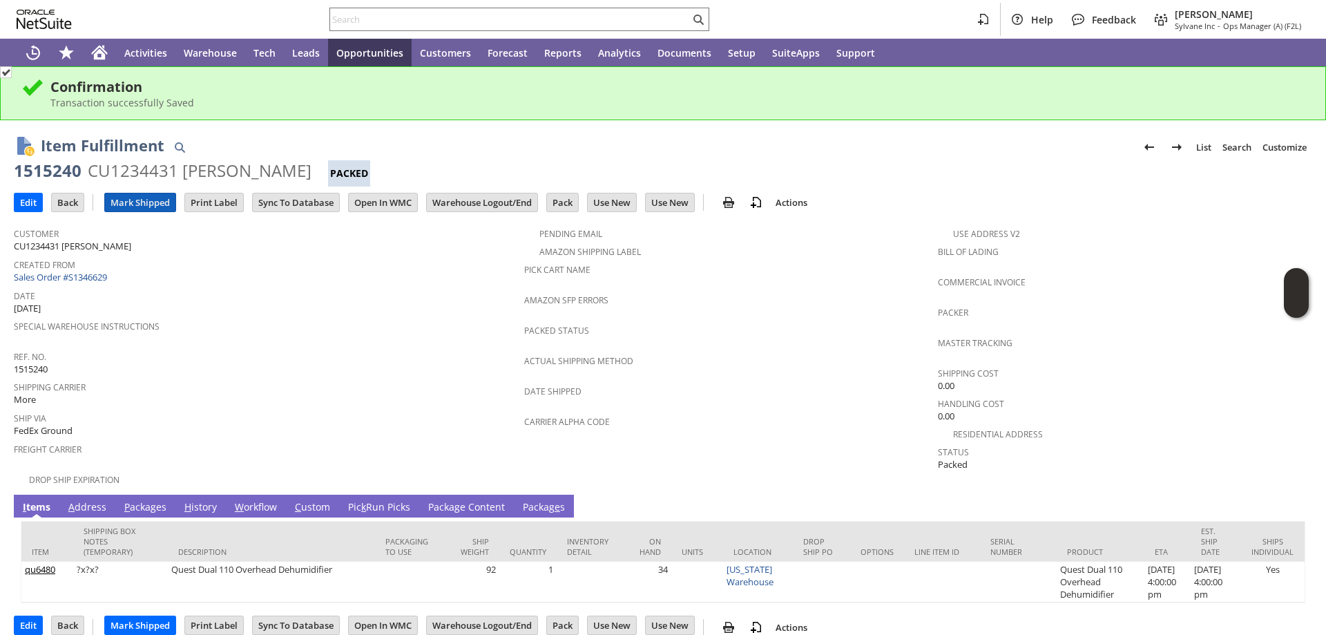
click at [137, 204] on input "Mark Shipped" at bounding box center [140, 202] width 70 height 18
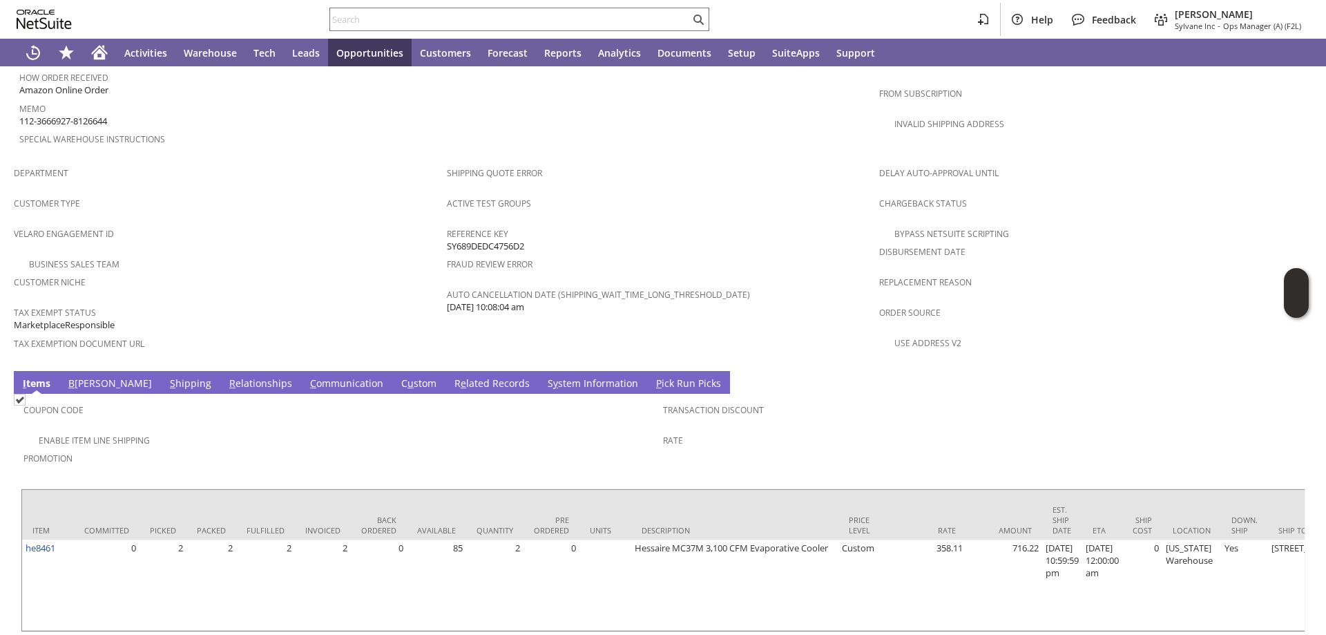
scroll to position [809, 0]
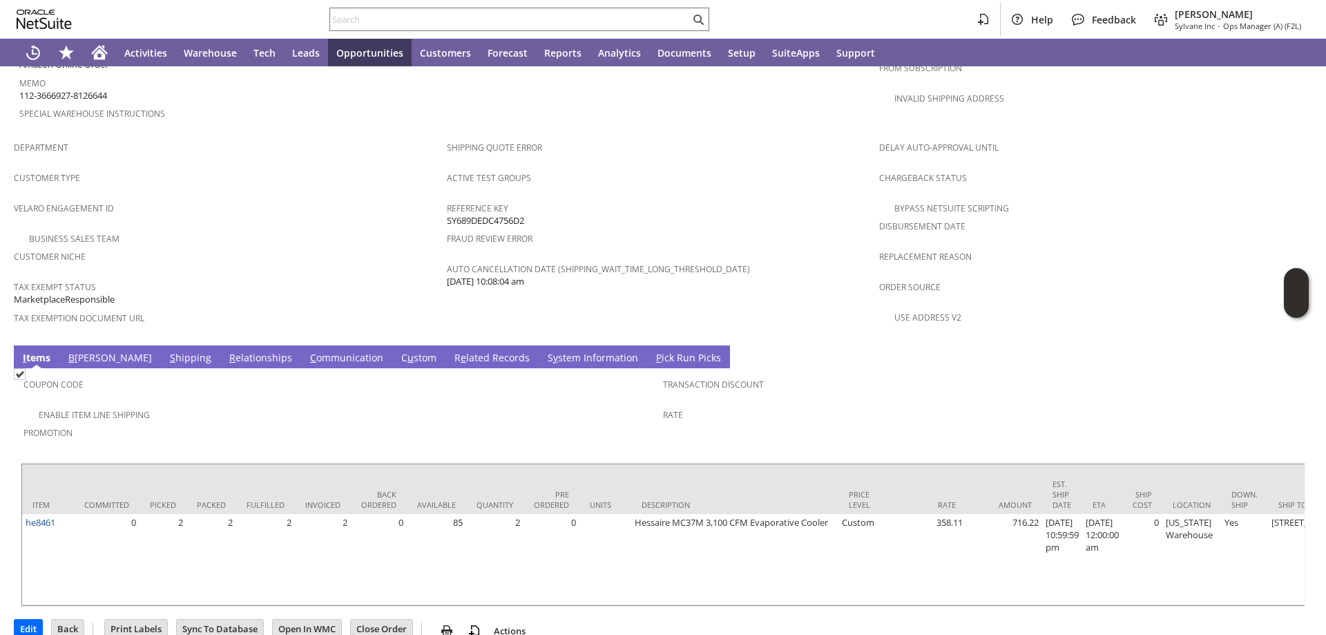
click at [166, 351] on link "S hipping" at bounding box center [190, 358] width 48 height 15
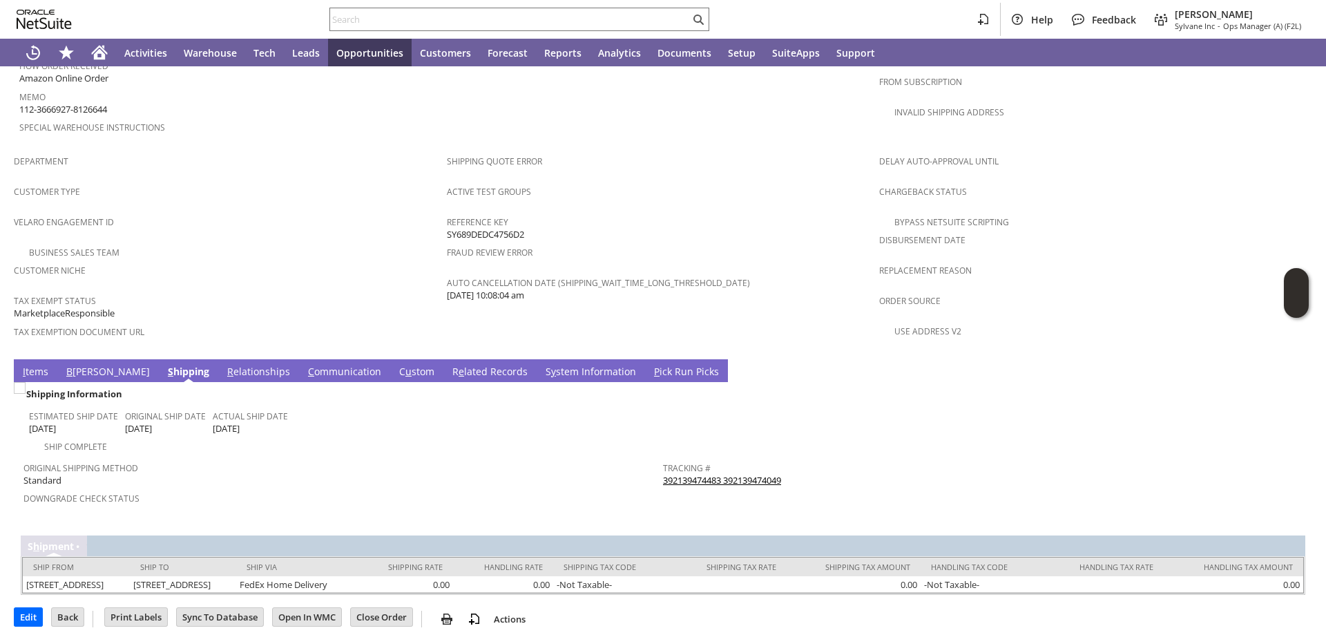
click at [749, 474] on link "392139474483 392139474049" at bounding box center [722, 480] width 118 height 12
click at [28, 365] on link "I tems" at bounding box center [35, 372] width 32 height 15
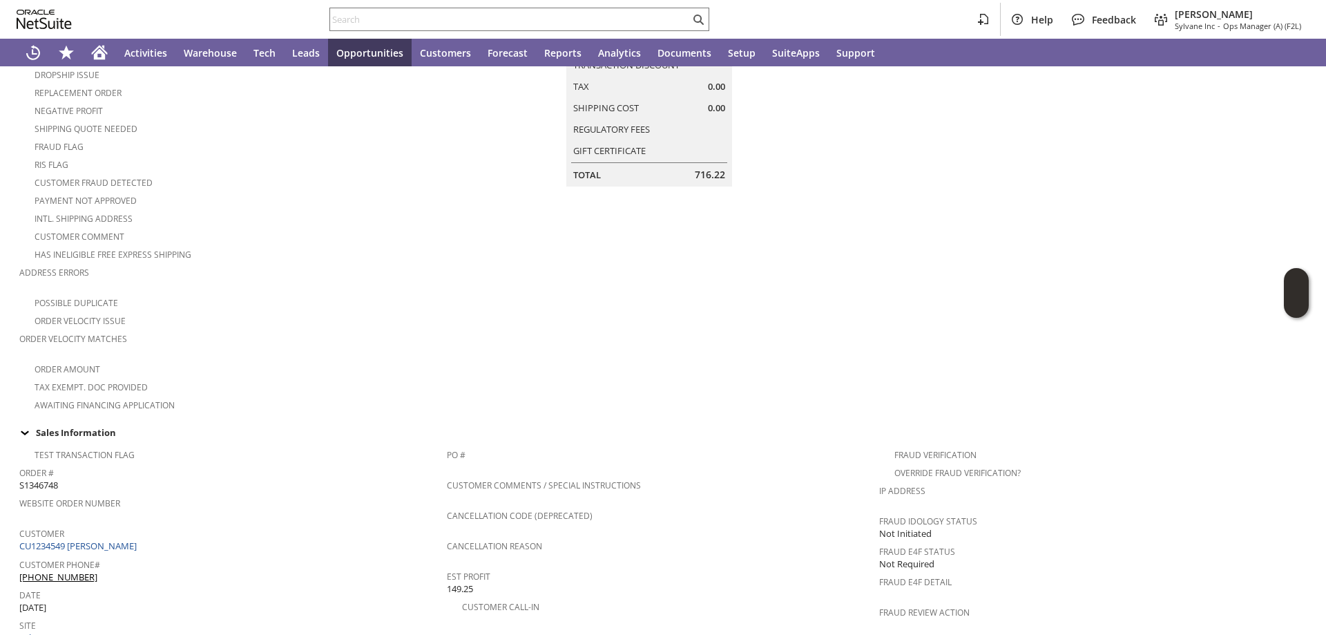
scroll to position [0, 0]
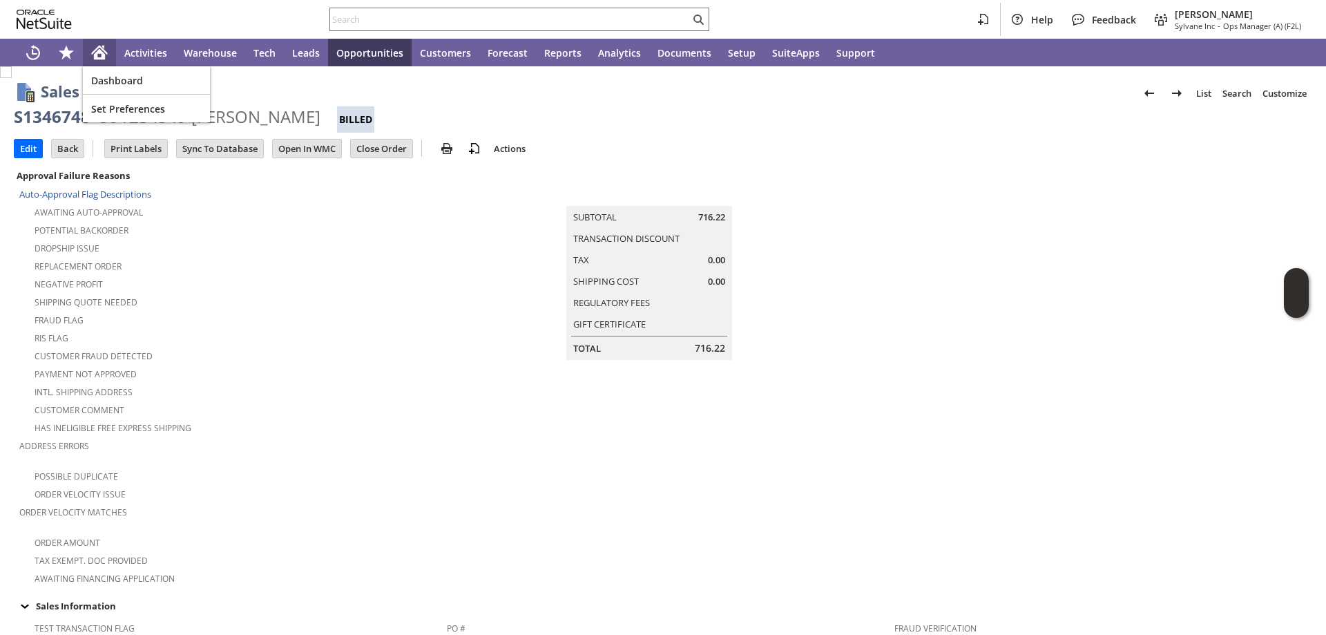
click at [103, 46] on icon "Home" at bounding box center [103, 47] width 2 height 3
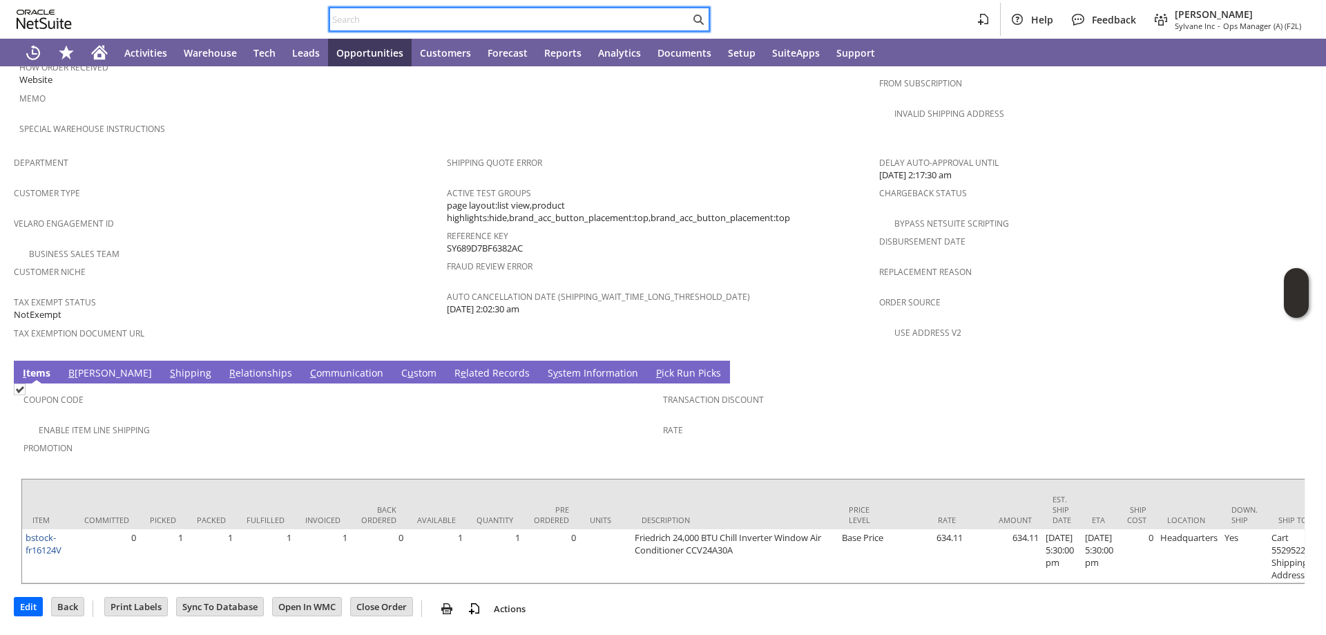
click at [390, 23] on input "text" at bounding box center [510, 19] width 360 height 17
paste input "bstock-fr11169N"
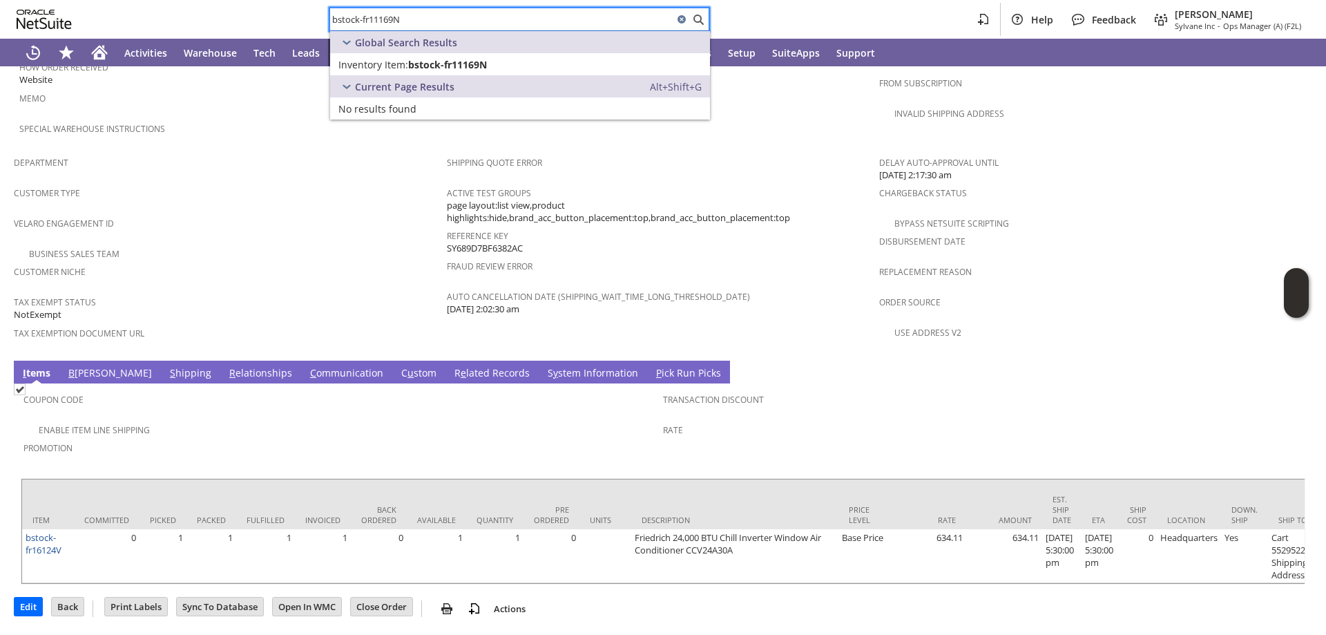
type input "bstock-fr11169N"
click at [387, 67] on span "Inventory Item:" at bounding box center [373, 64] width 70 height 13
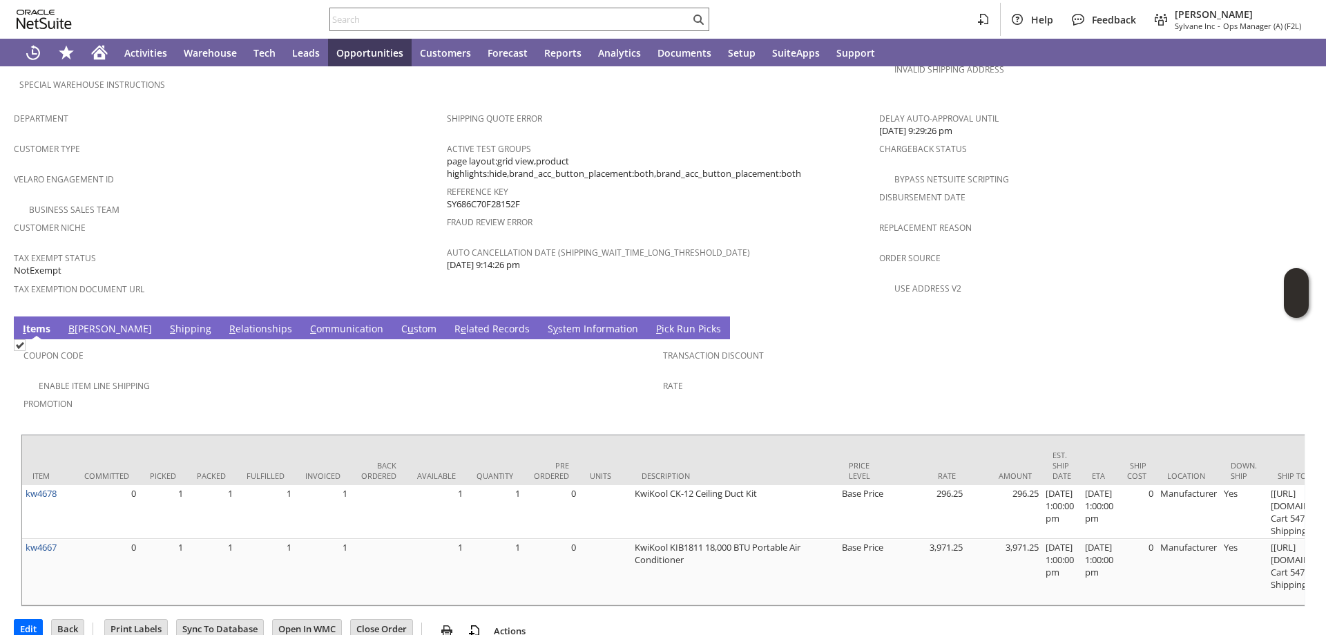
click at [166, 322] on link "S hipping" at bounding box center [190, 329] width 48 height 15
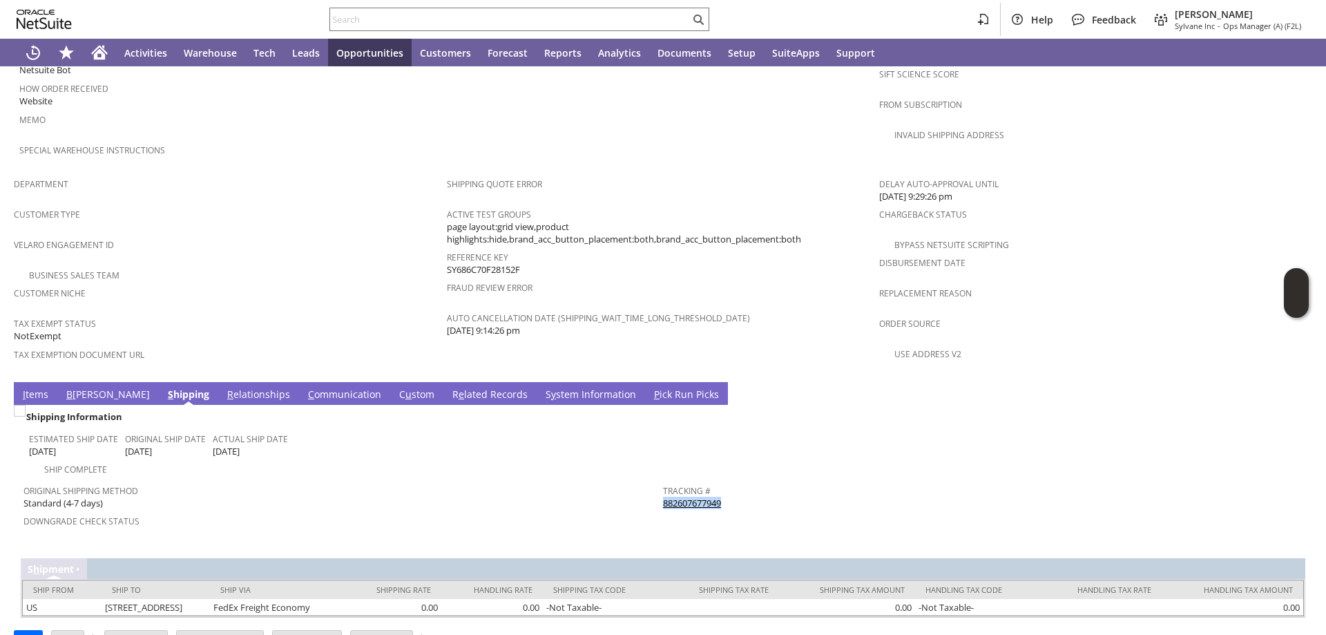
drag, startPoint x: 710, startPoint y: 477, endPoint x: 658, endPoint y: 472, distance: 52.0
click at [663, 481] on div "Tracking # 882607677949" at bounding box center [979, 495] width 633 height 29
copy link "882607677949"
click at [34, 387] on link "I tems" at bounding box center [35, 394] width 32 height 15
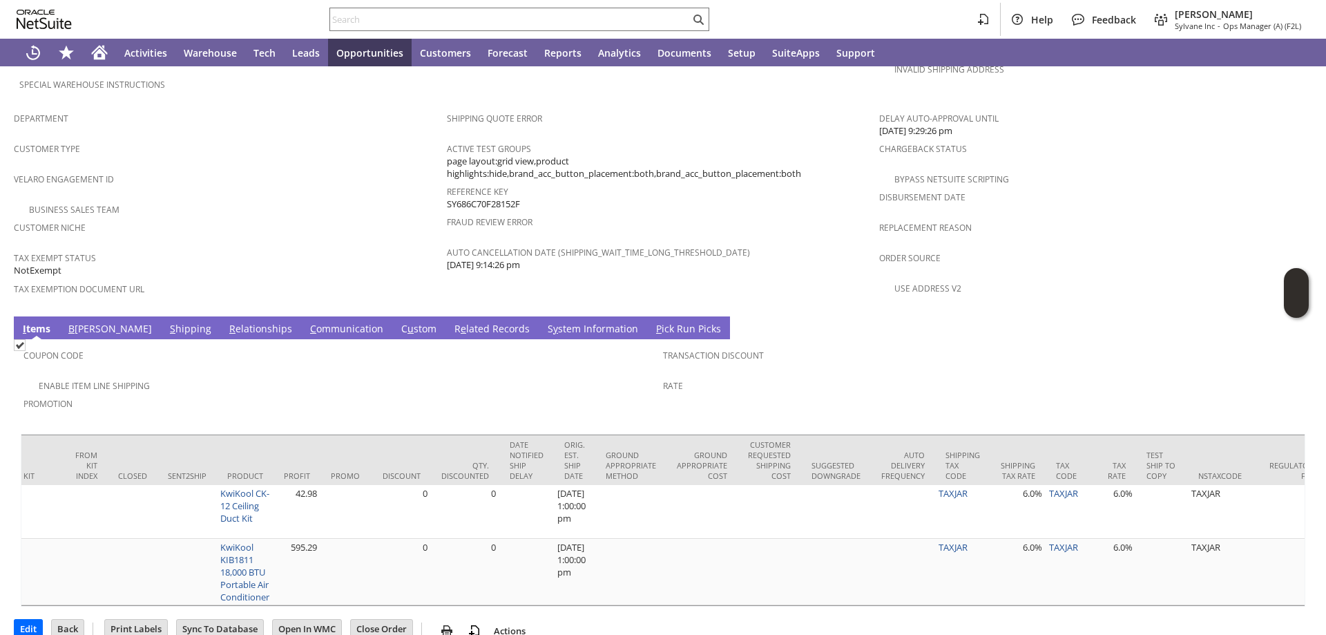
scroll to position [0, 2264]
